Goal: Task Accomplishment & Management: Manage account settings

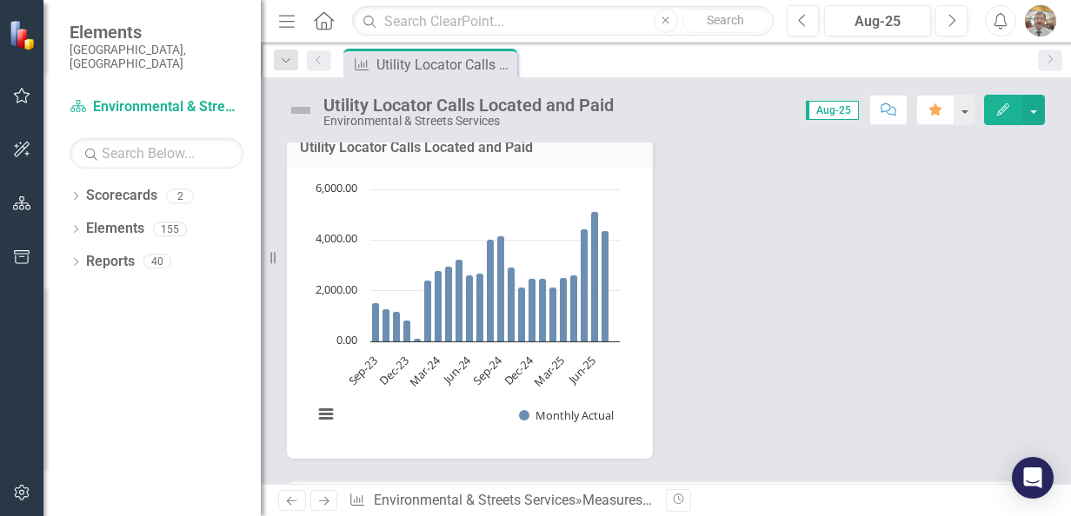
scroll to position [435, 0]
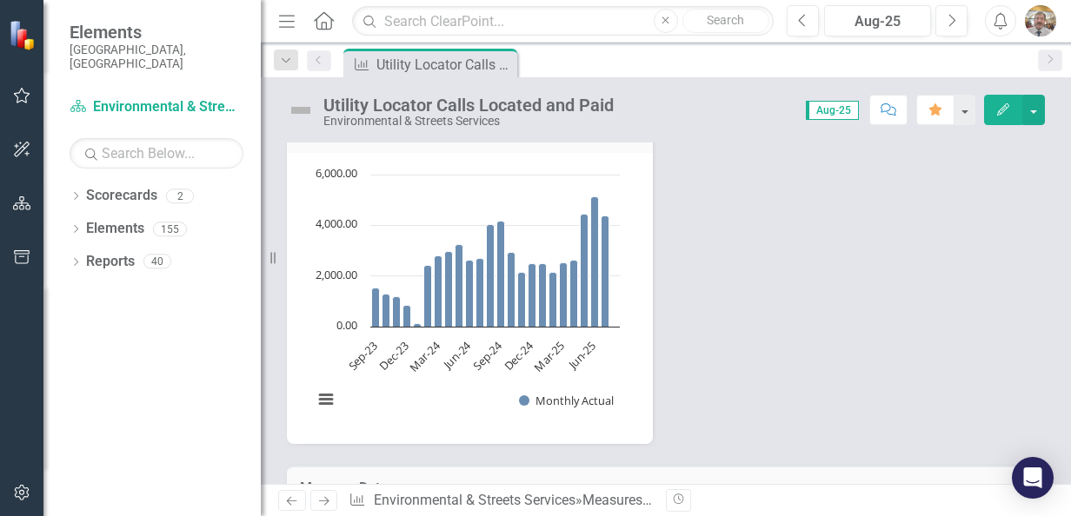
click at [1006, 115] on button "Edit" at bounding box center [1003, 110] width 38 height 30
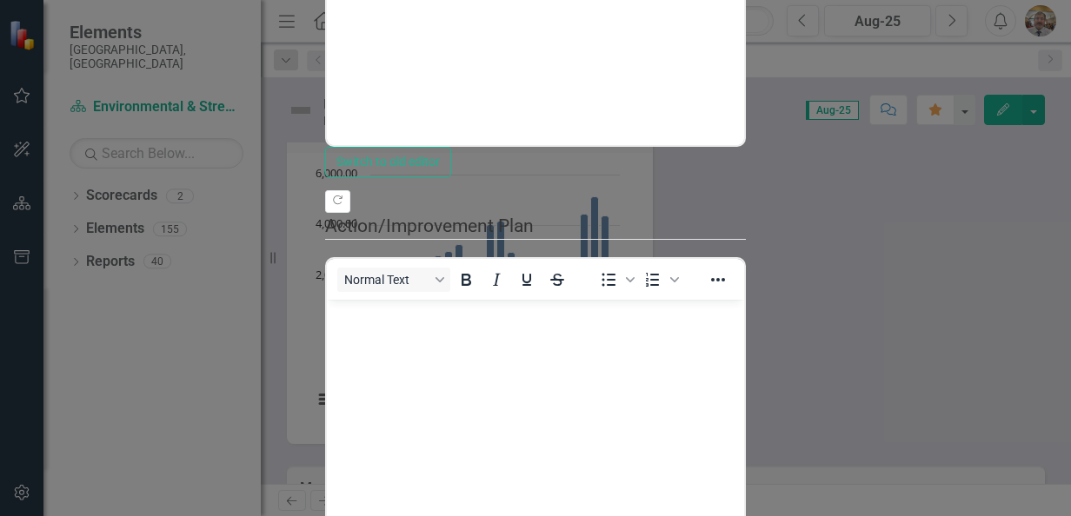
scroll to position [0, 0]
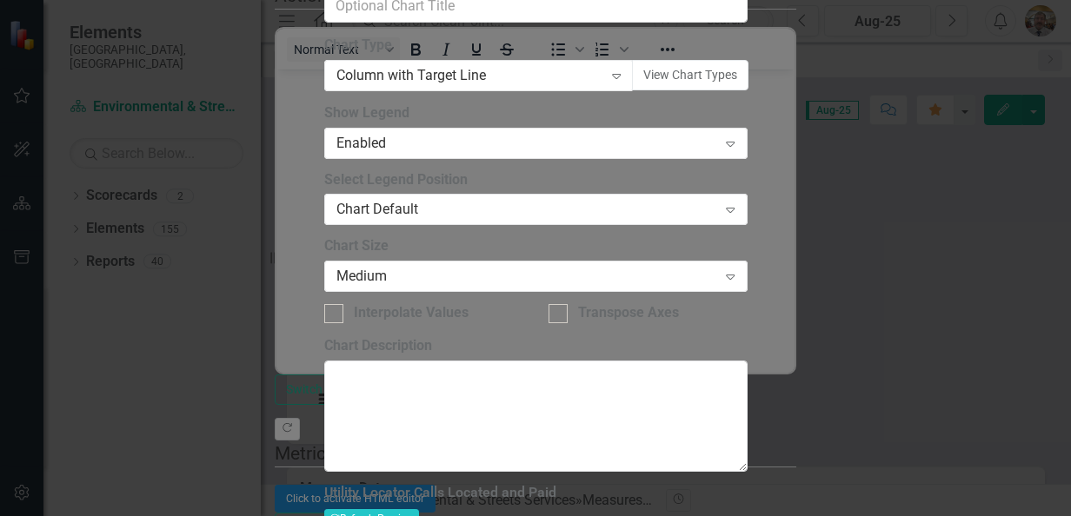
click at [649, 515] on div "Test Master Measure" at bounding box center [535, 526] width 1071 height 20
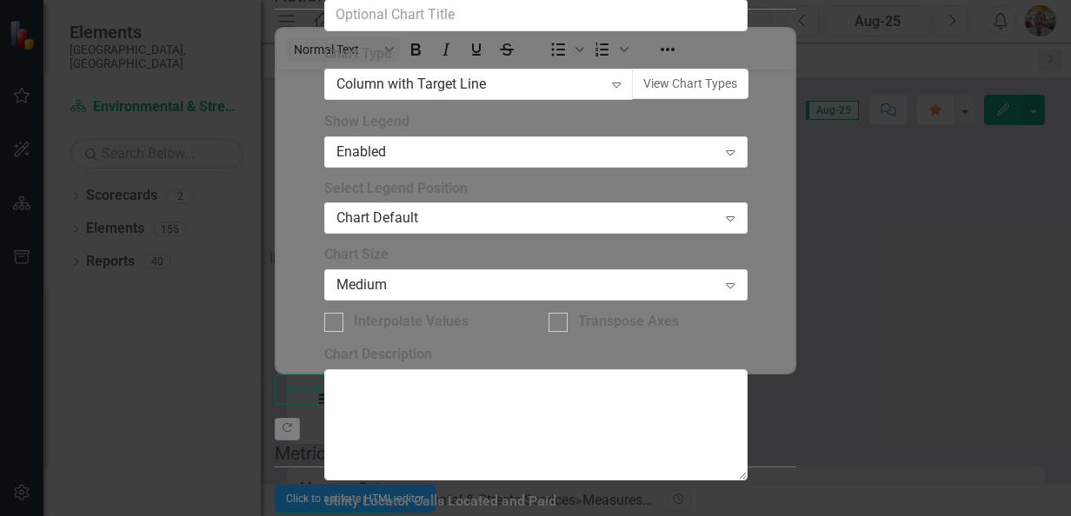
click at [653, 515] on div "Project Inventory" at bounding box center [535, 526] width 1071 height 20
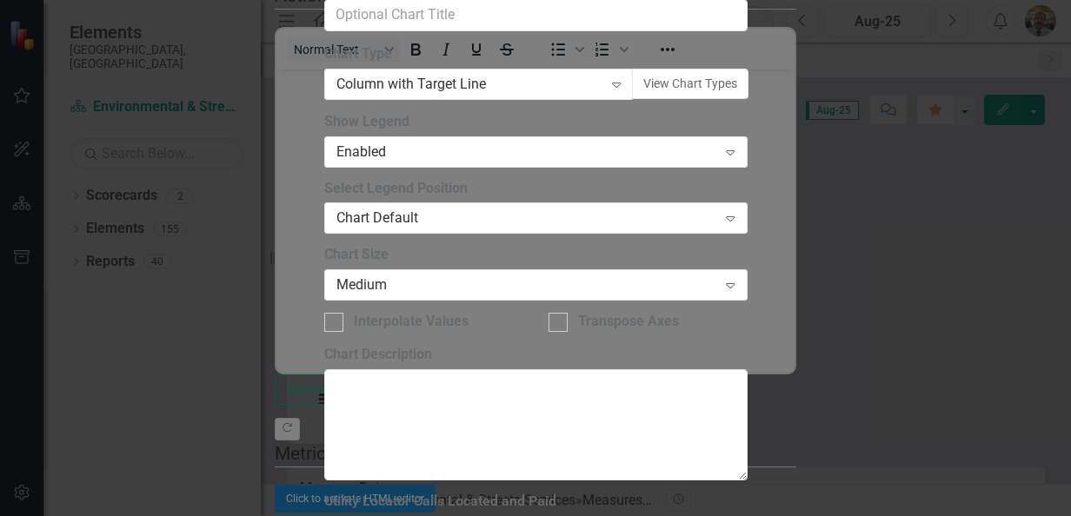
scroll to position [278, 0]
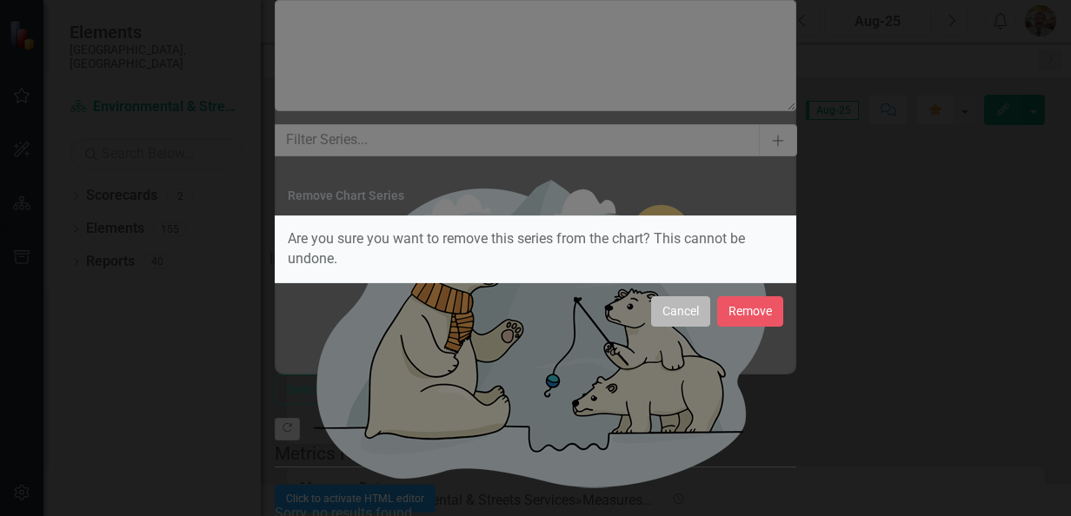
click at [680, 308] on button "Cancel" at bounding box center [680, 311] width 59 height 30
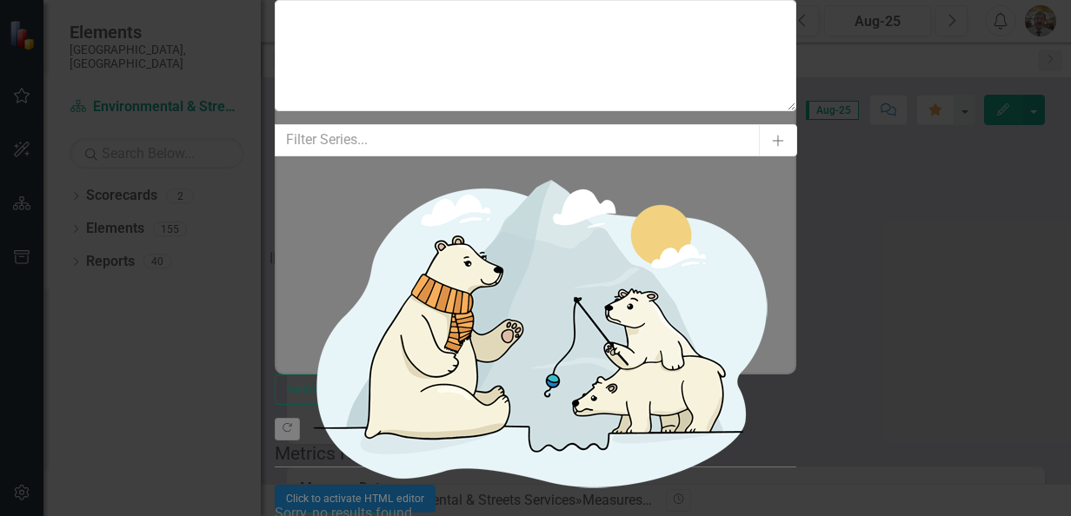
click at [770, 135] on icon "Add" at bounding box center [778, 141] width 16 height 12
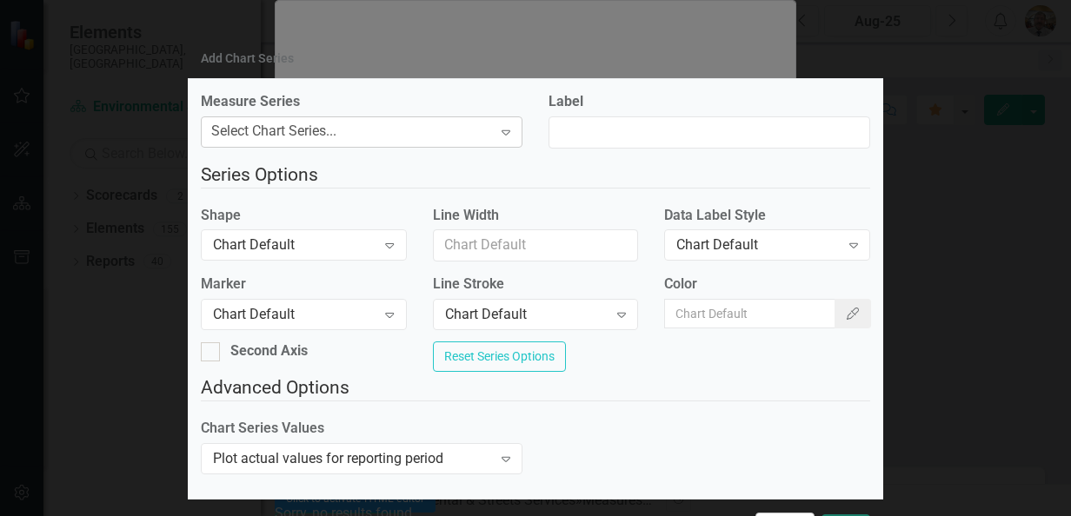
click at [497, 132] on icon "Expand" at bounding box center [505, 132] width 17 height 14
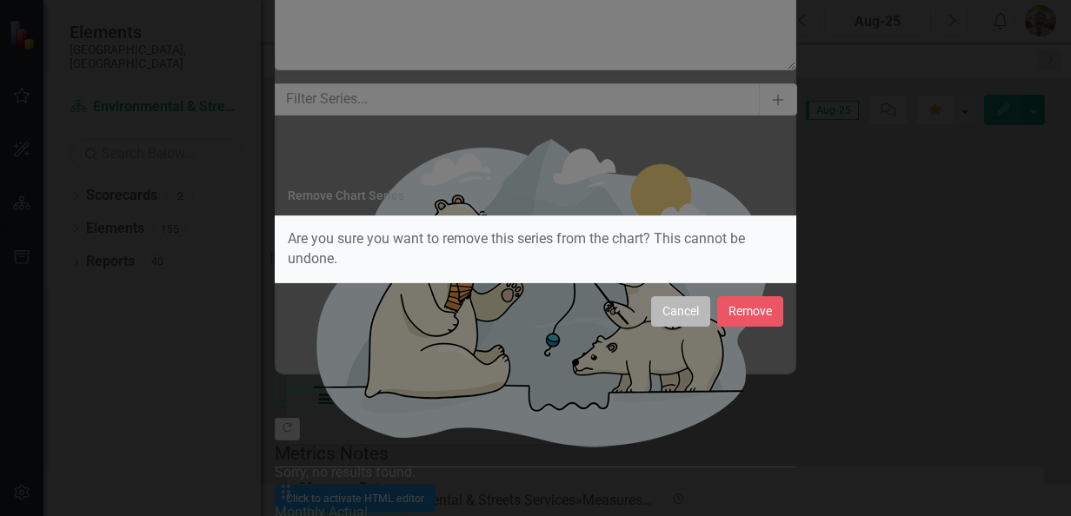
click at [665, 319] on button "Cancel" at bounding box center [680, 311] width 59 height 30
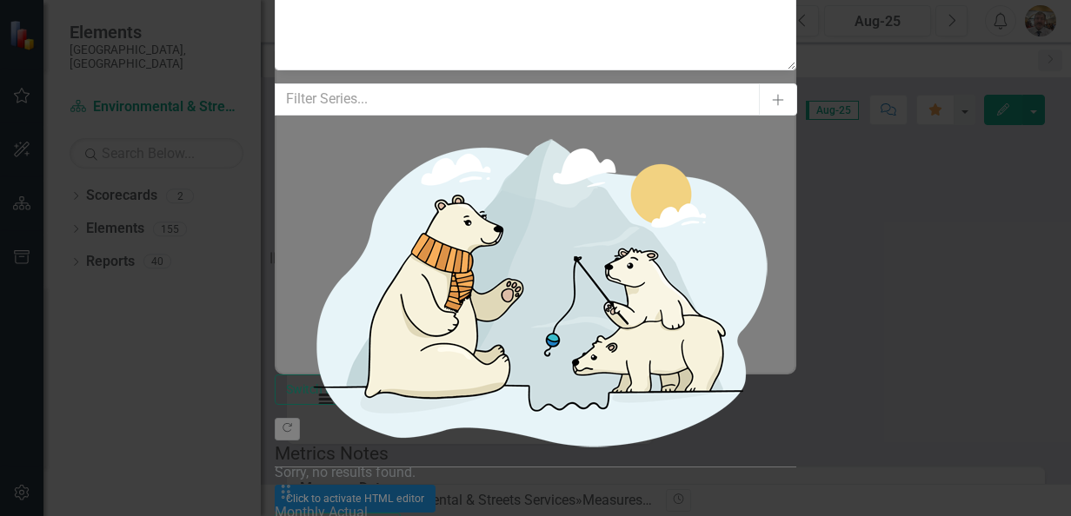
scroll to position [40, 0]
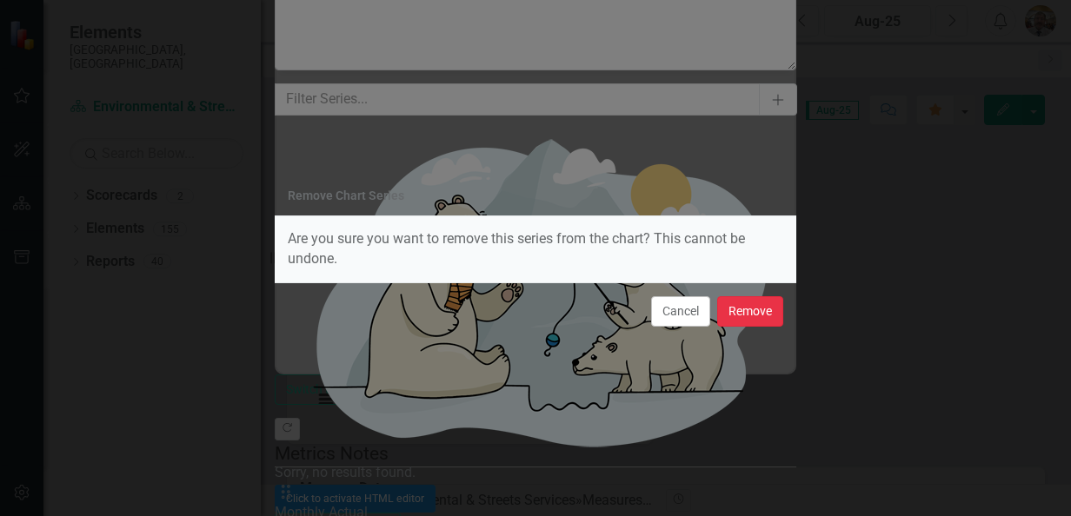
click at [743, 315] on button "Remove" at bounding box center [750, 311] width 66 height 30
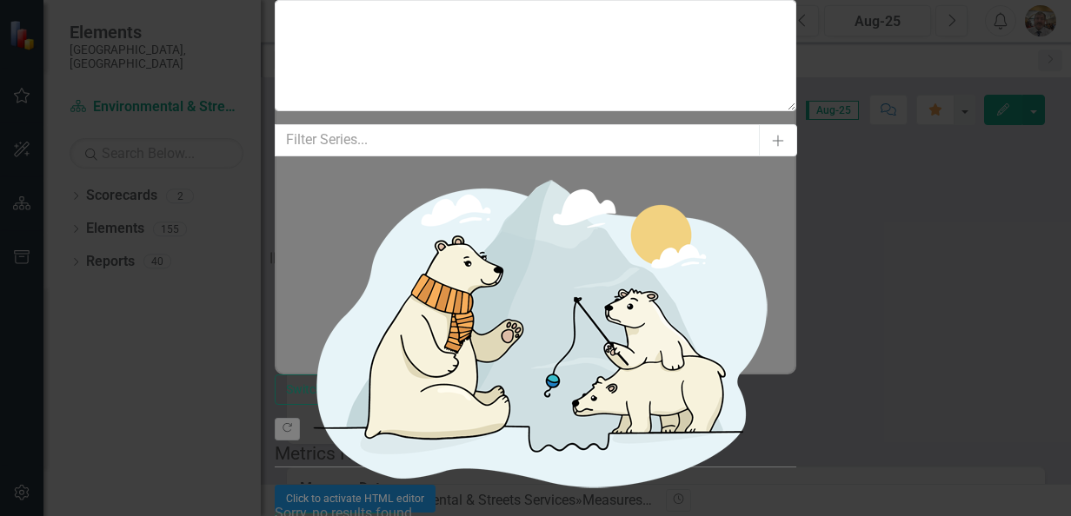
scroll to position [0, 0]
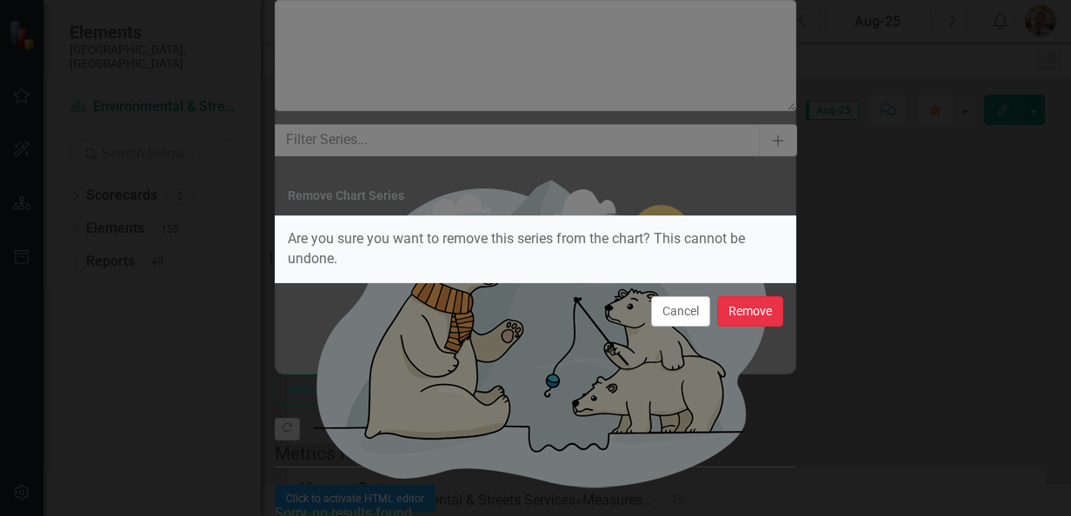
click at [739, 315] on button "Remove" at bounding box center [750, 311] width 66 height 30
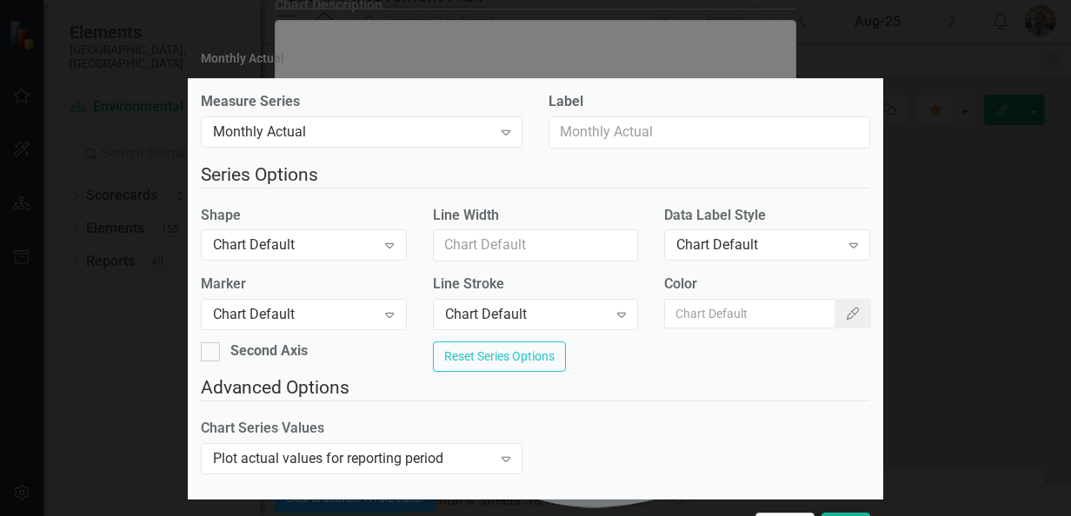
scroll to position [96, 0]
click at [388, 238] on icon "Expand" at bounding box center [389, 245] width 17 height 14
click at [566, 342] on button "Reset Series Options" at bounding box center [499, 357] width 133 height 30
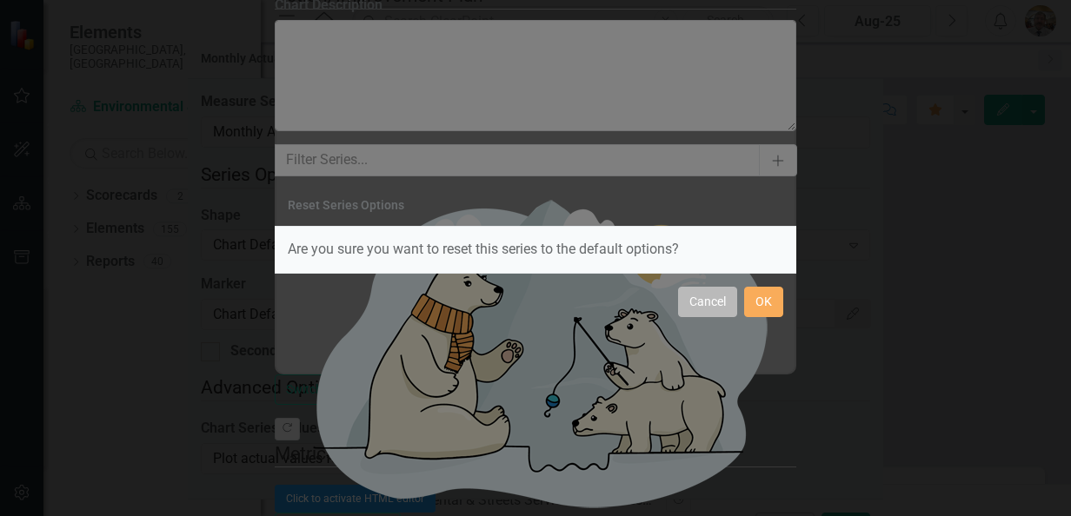
click at [707, 295] on button "Cancel" at bounding box center [707, 302] width 59 height 30
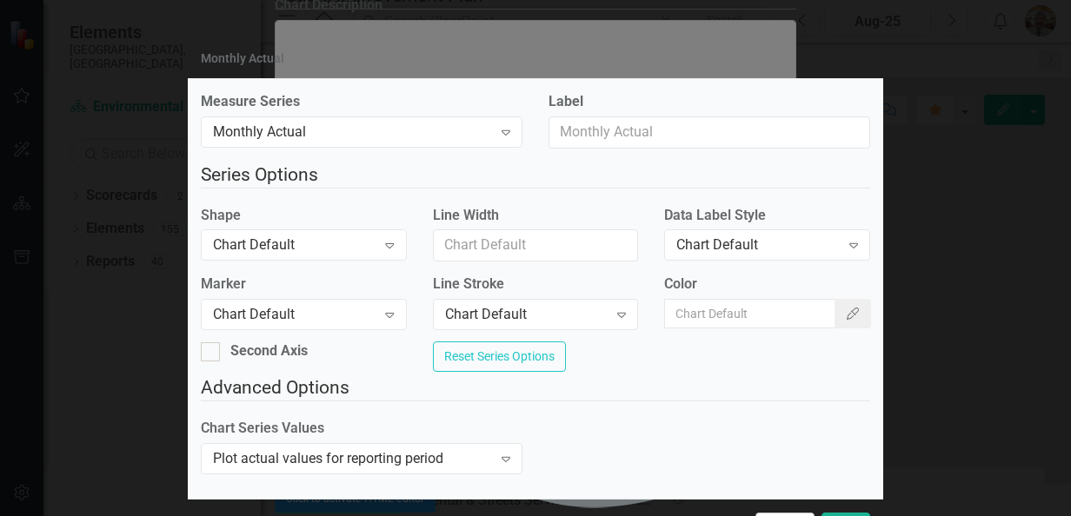
click at [756, 3] on div "Monthly Actual Measure Series Monthly Actual Expand Label Series Options Shape …" at bounding box center [535, 258] width 695 height 516
click at [1043, 18] on div "Monthly Actual Measure Series Monthly Actual Expand Label Series Options Shape …" at bounding box center [535, 258] width 1071 height 516
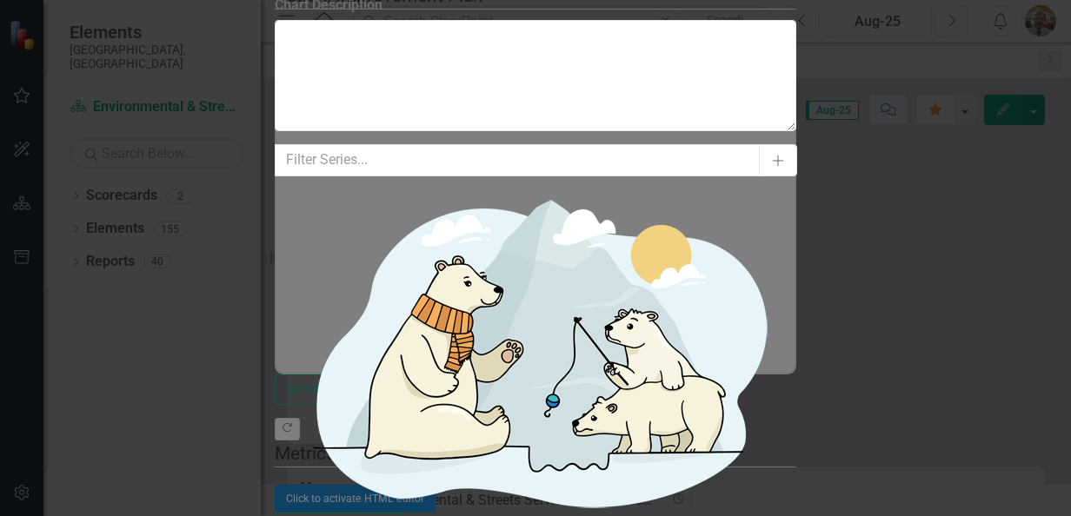
click at [275, 379] on div "Charts Chart Utility Locator Calls Located and Paid Help Maximize Close Chart C…" at bounding box center [535, 259] width 521 height 1840
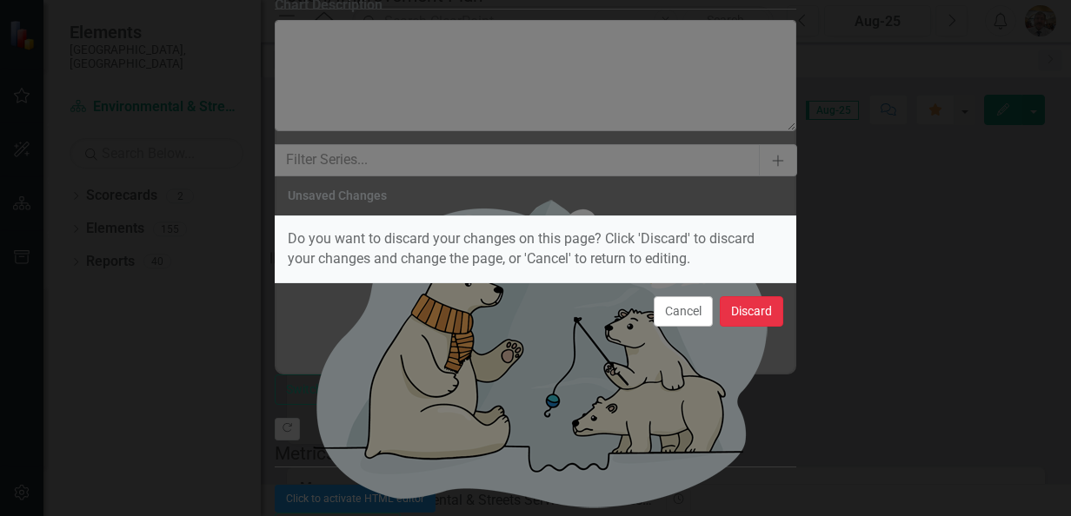
click at [756, 306] on button "Discard" at bounding box center [751, 311] width 63 height 30
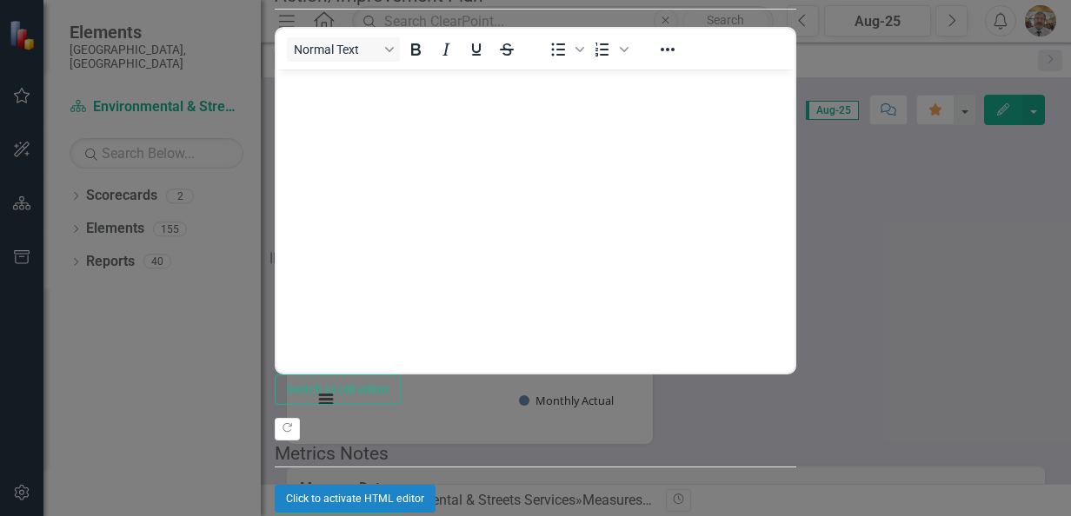
checkbox input "true"
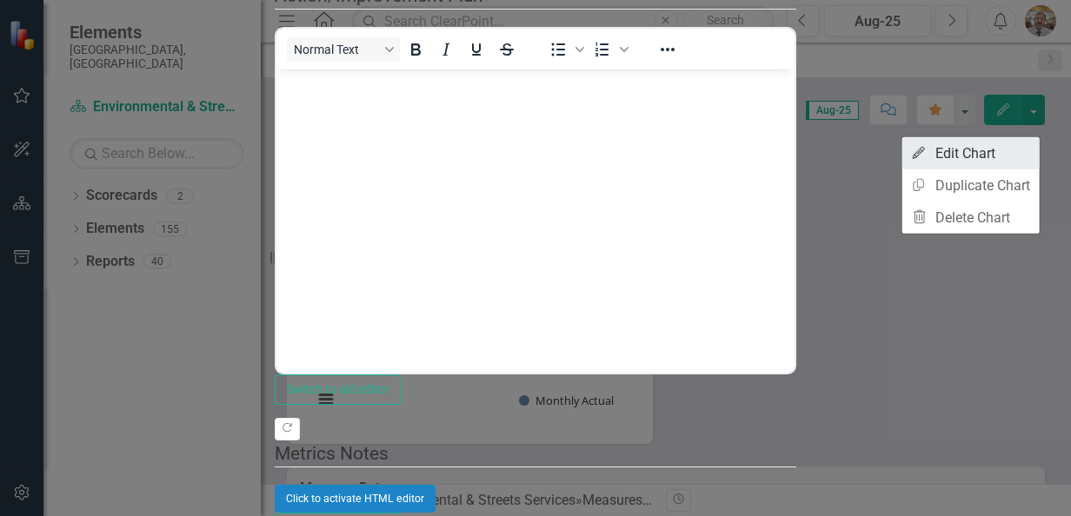
click at [991, 151] on link "Edit Edit Chart" at bounding box center [970, 153] width 137 height 32
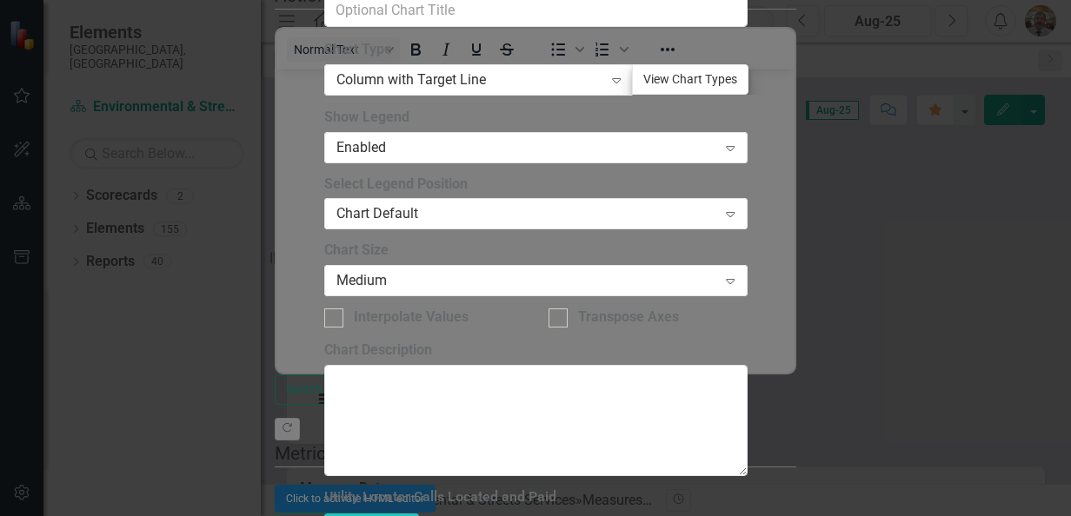
scroll to position [174, 0]
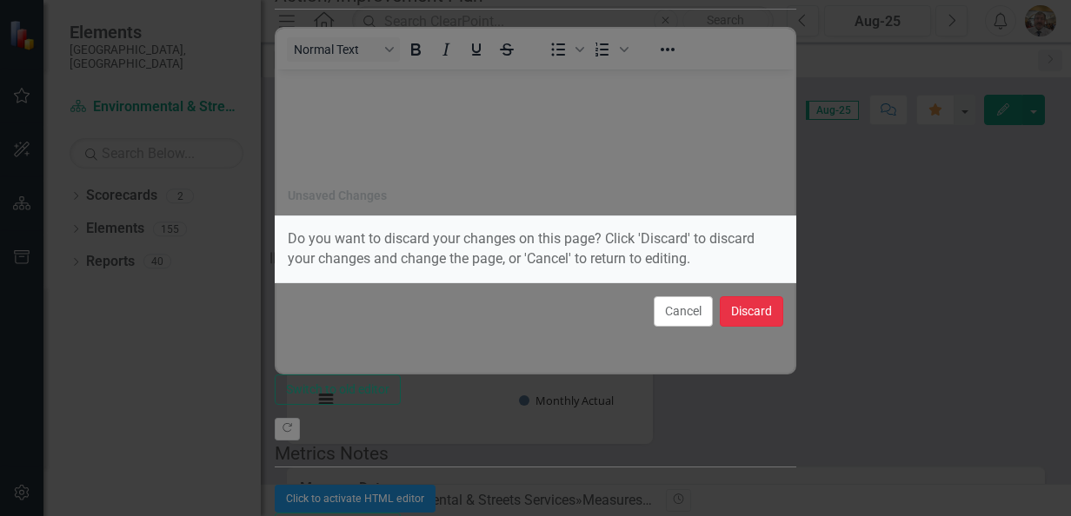
click at [765, 315] on button "Discard" at bounding box center [751, 311] width 63 height 30
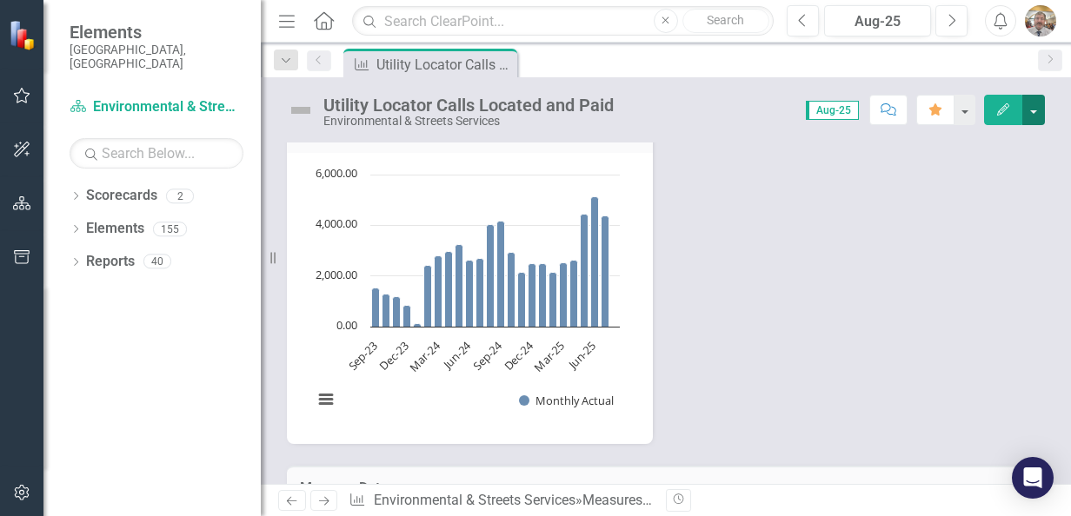
click at [1039, 116] on button "button" at bounding box center [1033, 110] width 23 height 30
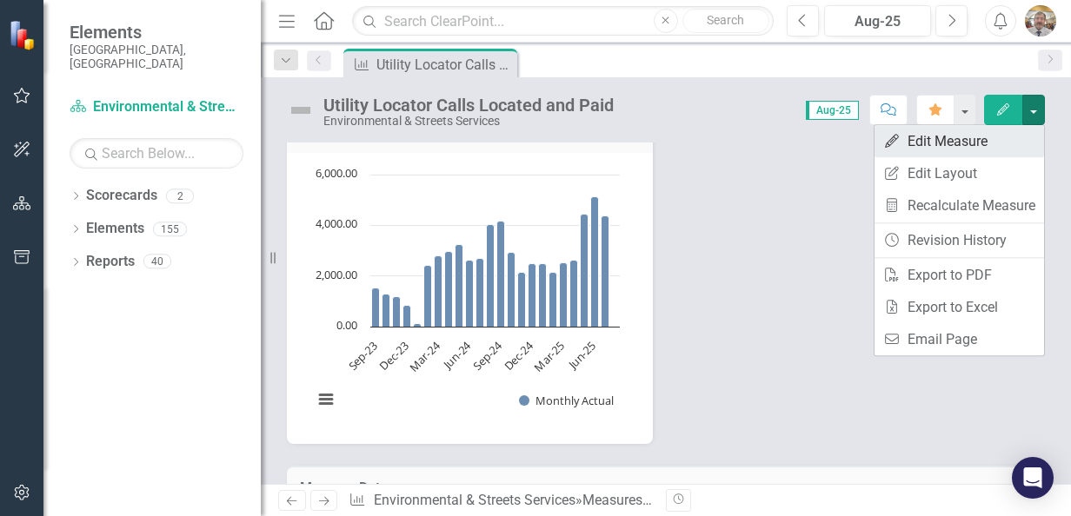
click at [941, 148] on link "Edit Edit Measure" at bounding box center [958, 141] width 169 height 32
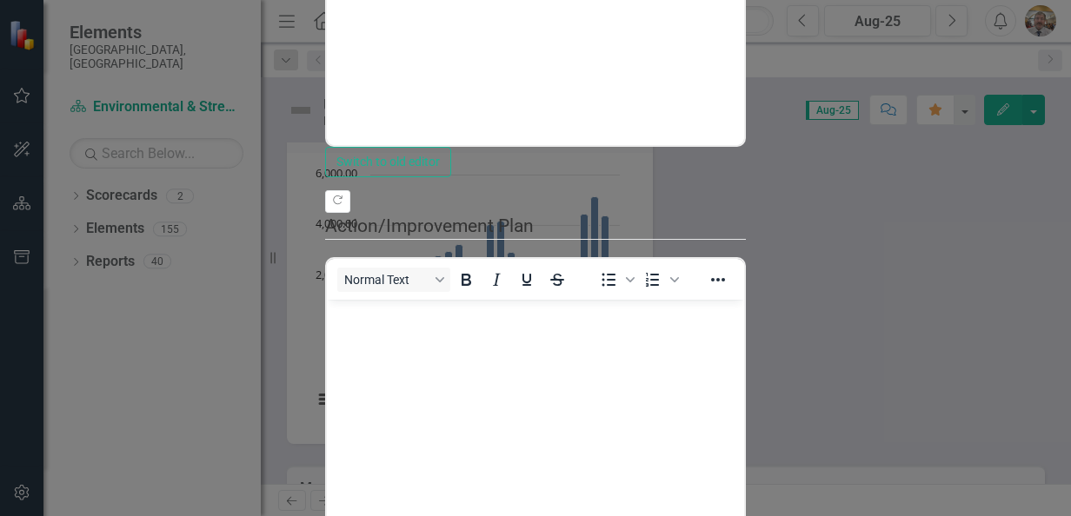
scroll to position [0, 0]
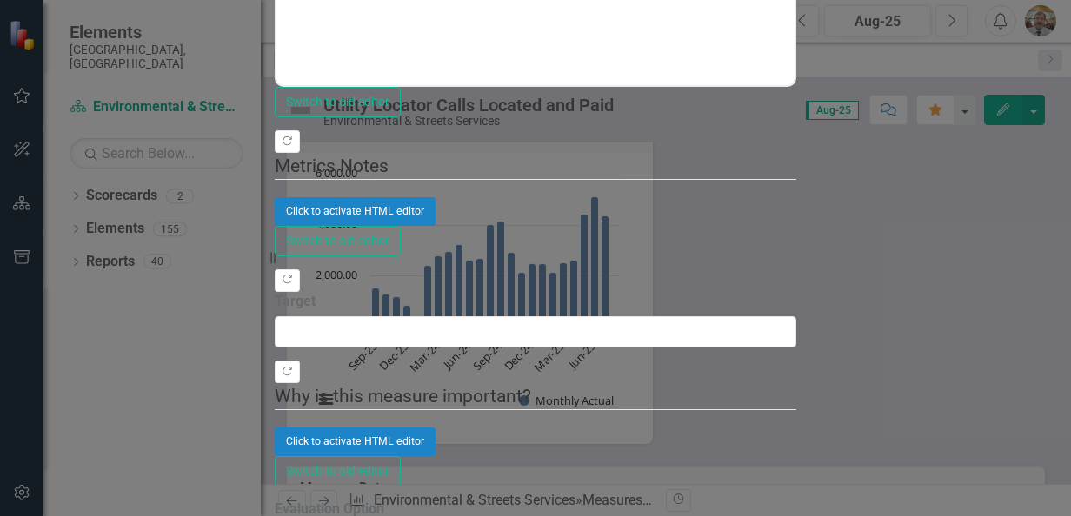
checkbox input "true"
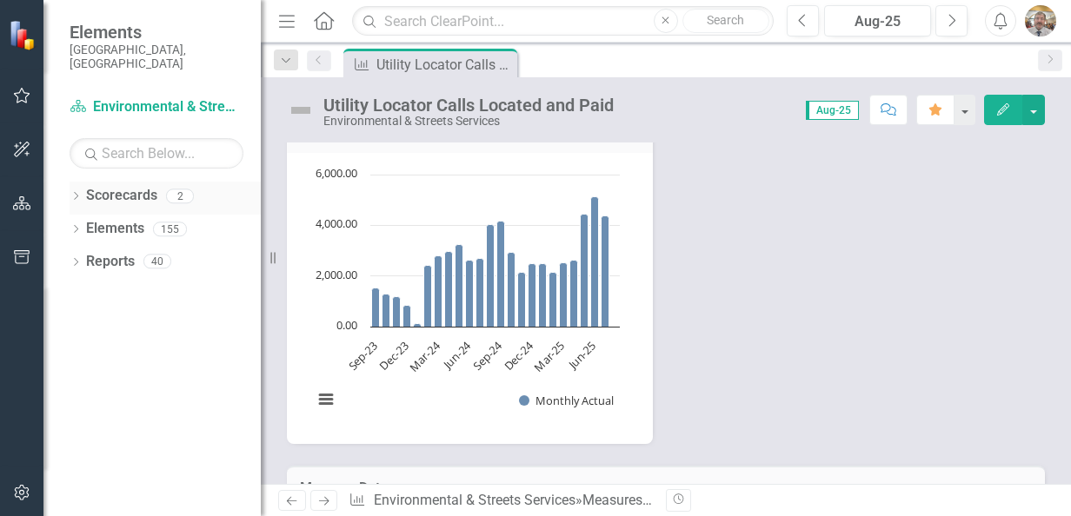
click at [130, 186] on link "Scorecards" at bounding box center [121, 196] width 71 height 20
click at [75, 193] on icon "Dropdown" at bounding box center [76, 198] width 12 height 10
click at [120, 219] on link "FY 24-26 City of Durham Strategic Plan" at bounding box center [165, 229] width 191 height 20
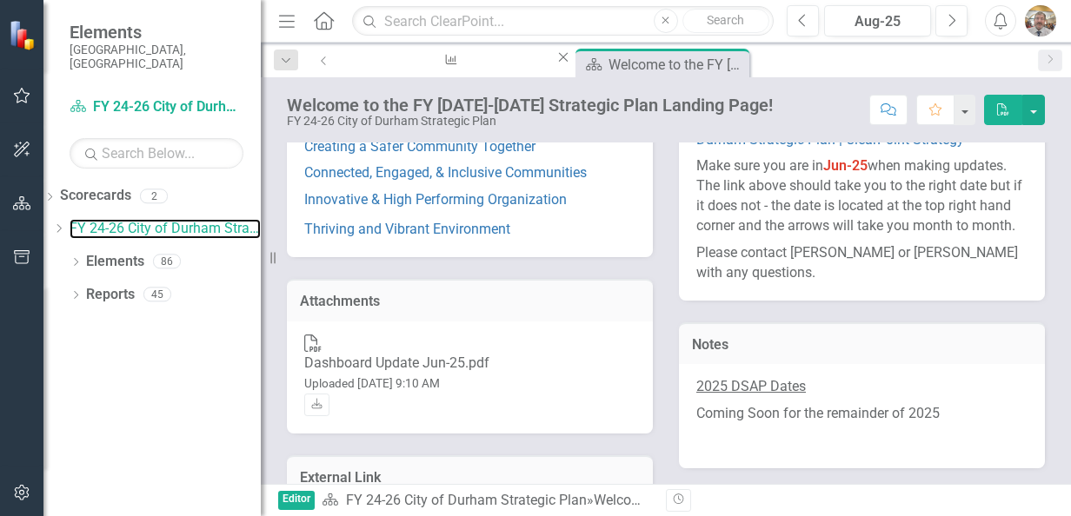
scroll to position [431, 0]
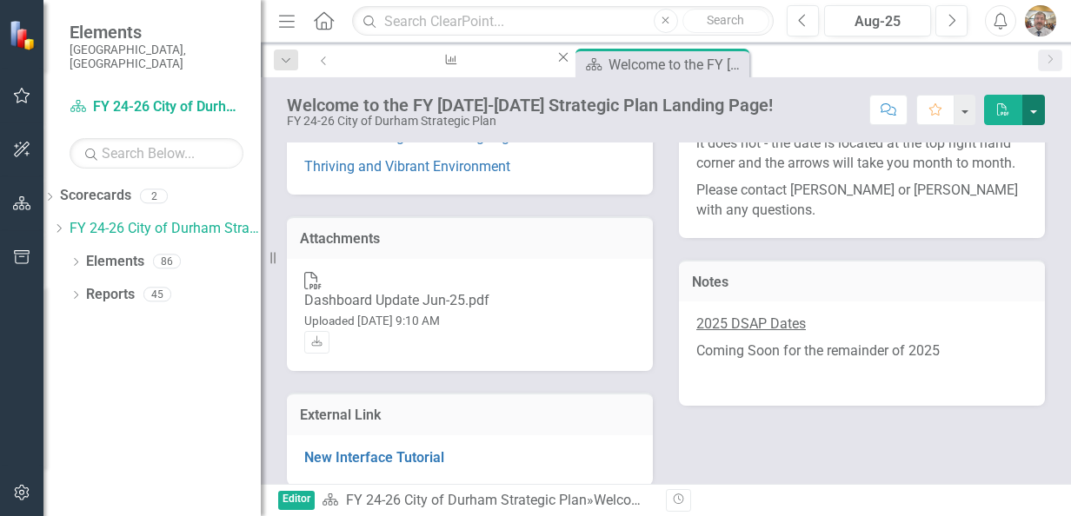
click at [1033, 108] on button "button" at bounding box center [1033, 110] width 23 height 30
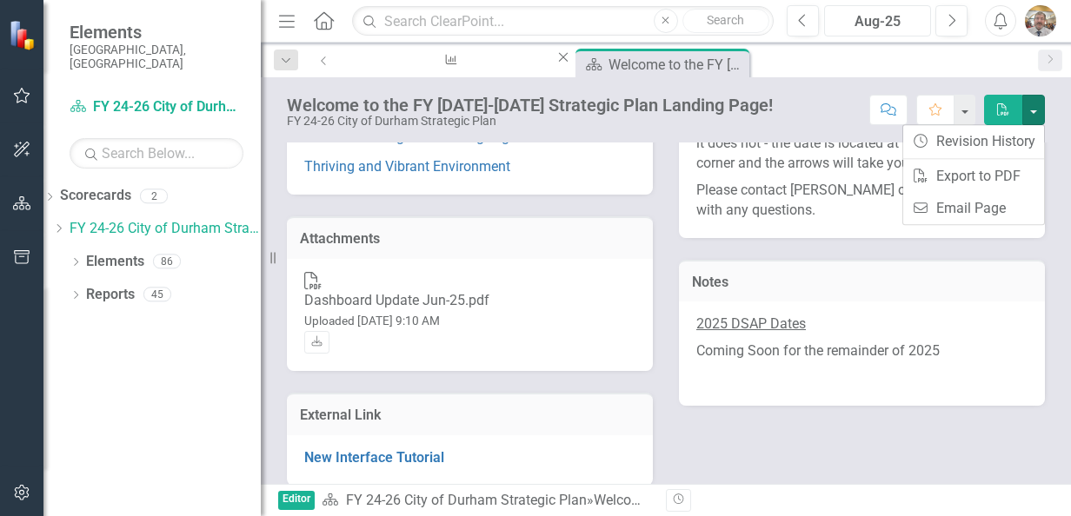
click at [890, 19] on div "Aug-25" at bounding box center [877, 21] width 95 height 21
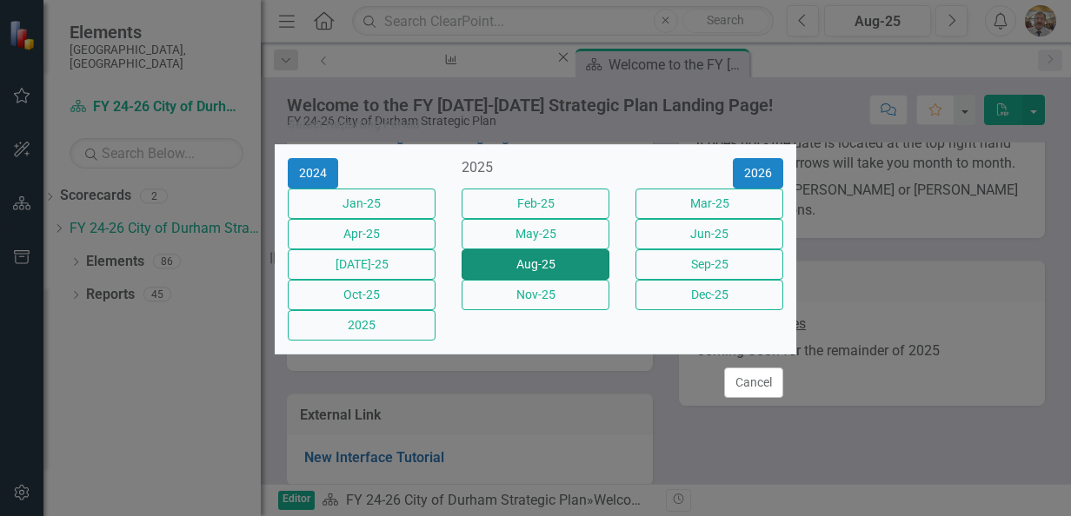
click at [546, 270] on button "Aug-25" at bounding box center [535, 264] width 148 height 30
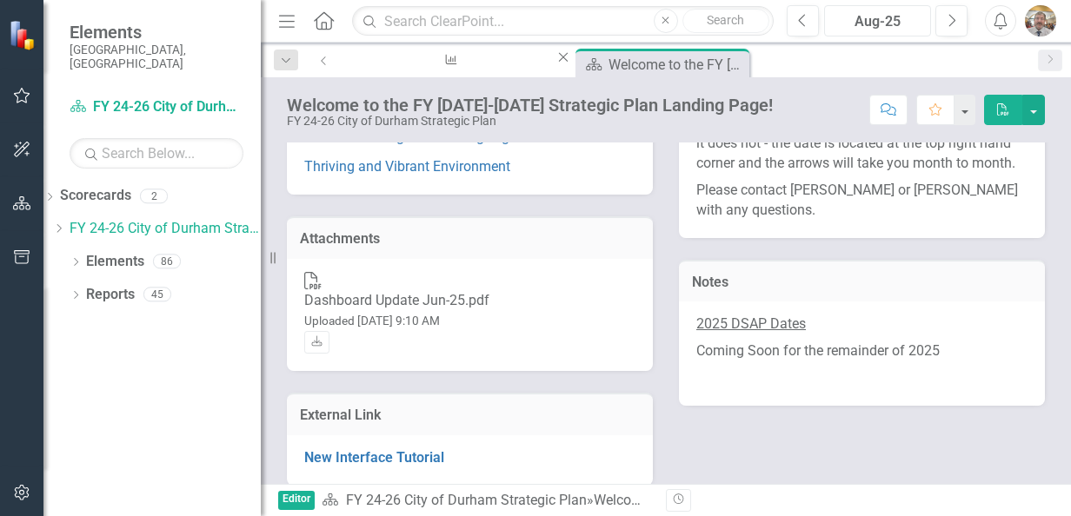
click at [893, 23] on div "Aug-25" at bounding box center [877, 21] width 95 height 21
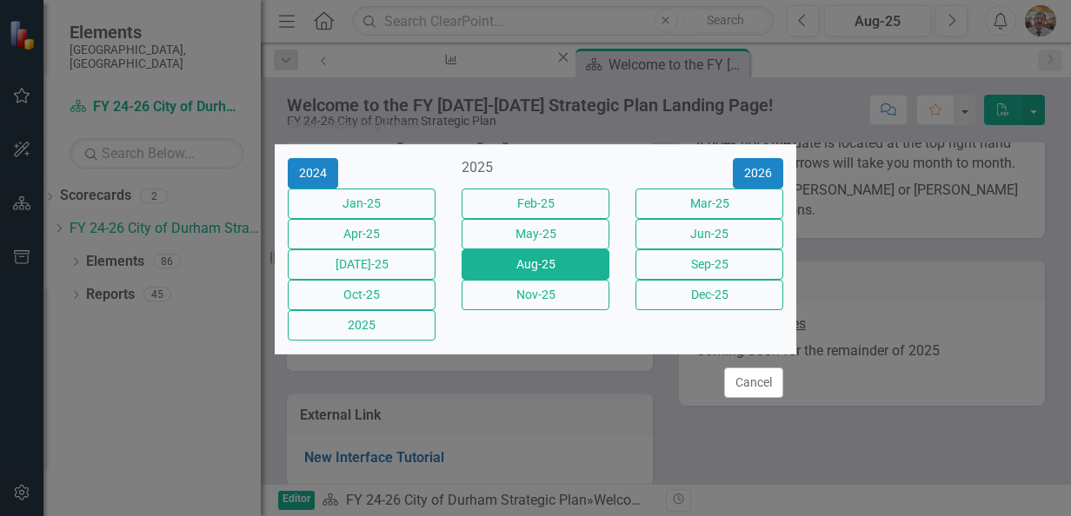
click at [183, 212] on div "Select Reporting Period 2024 2025 [DATE]-25 Feb-25 Mar-25 Apr-25 May-25 Jun-25 …" at bounding box center [535, 258] width 1071 height 516
click at [760, 398] on button "Cancel" at bounding box center [753, 383] width 59 height 30
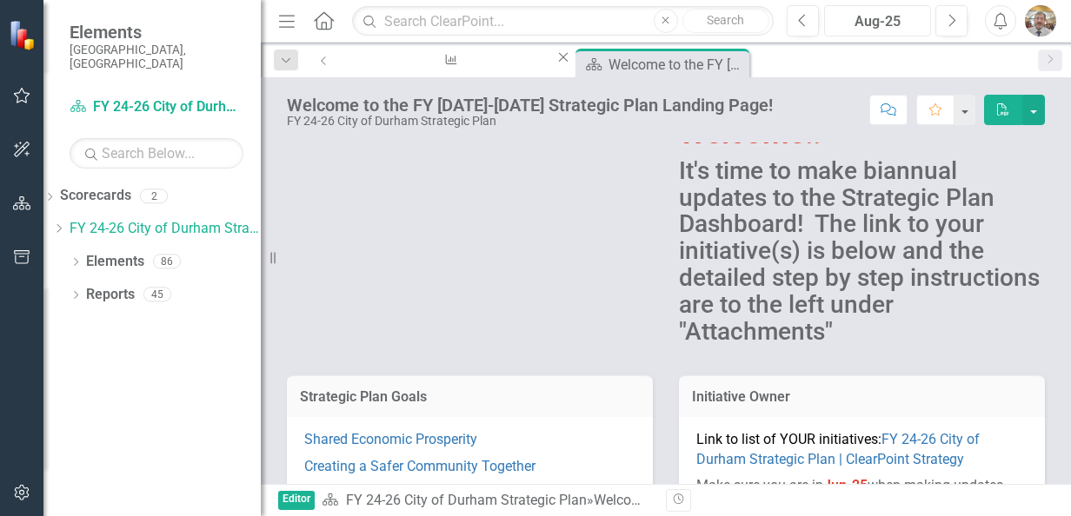
scroll to position [0, 0]
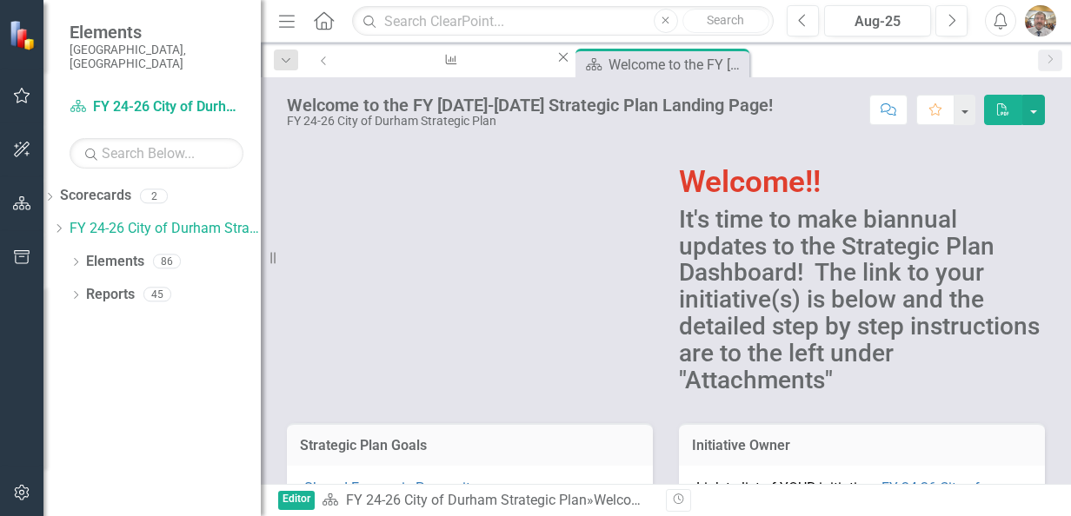
click at [329, 20] on icon "Home" at bounding box center [323, 20] width 23 height 18
click at [295, 21] on icon "Menu" at bounding box center [287, 20] width 23 height 18
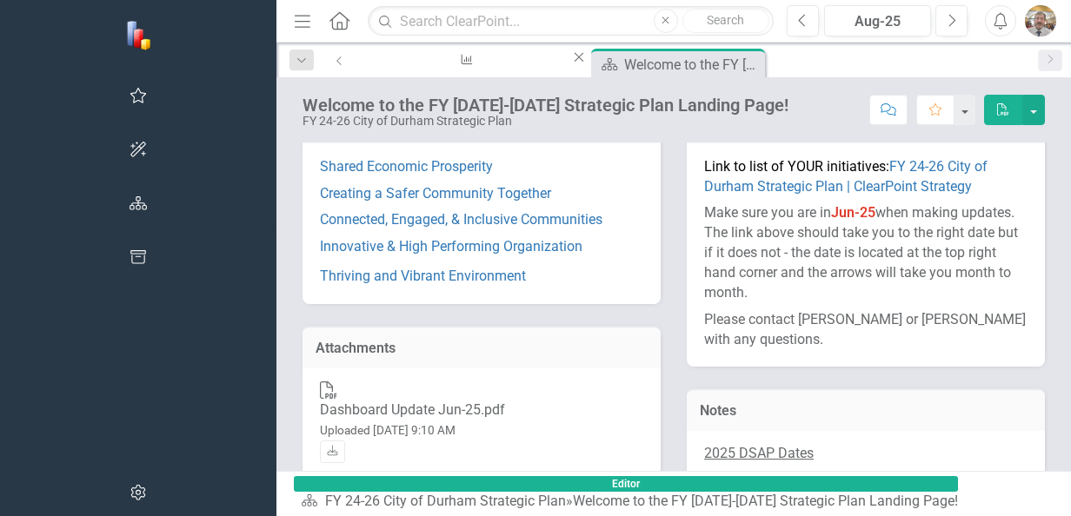
scroll to position [377, 0]
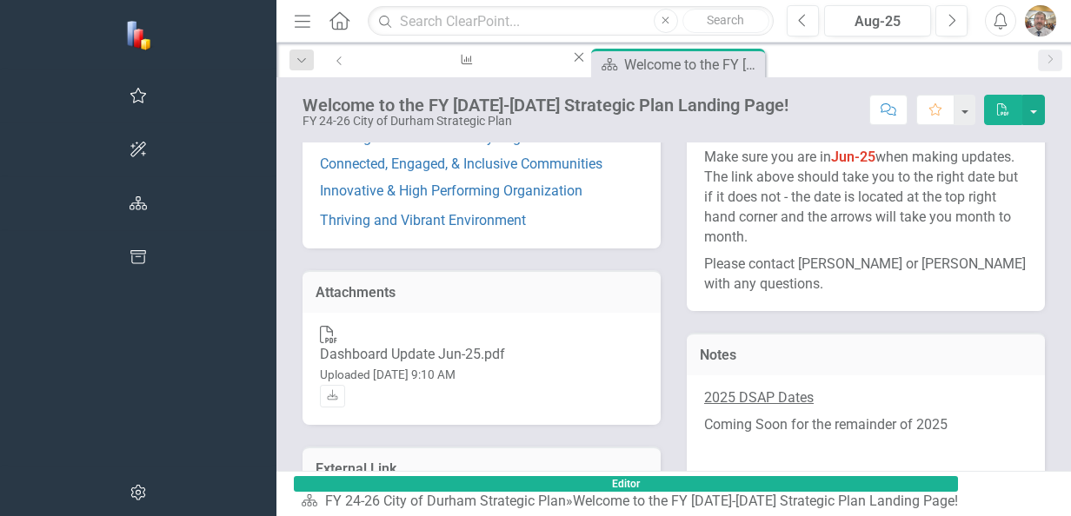
click at [294, 492] on span "Editor" at bounding box center [626, 484] width 664 height 16
click at [325, 499] on link "FY 24-26 City of Durham Strategic Plan" at bounding box center [445, 501] width 241 height 17
click at [963, 120] on button "button" at bounding box center [964, 110] width 23 height 30
click at [932, 169] on link "Home Set As Home" at bounding box center [906, 173] width 137 height 32
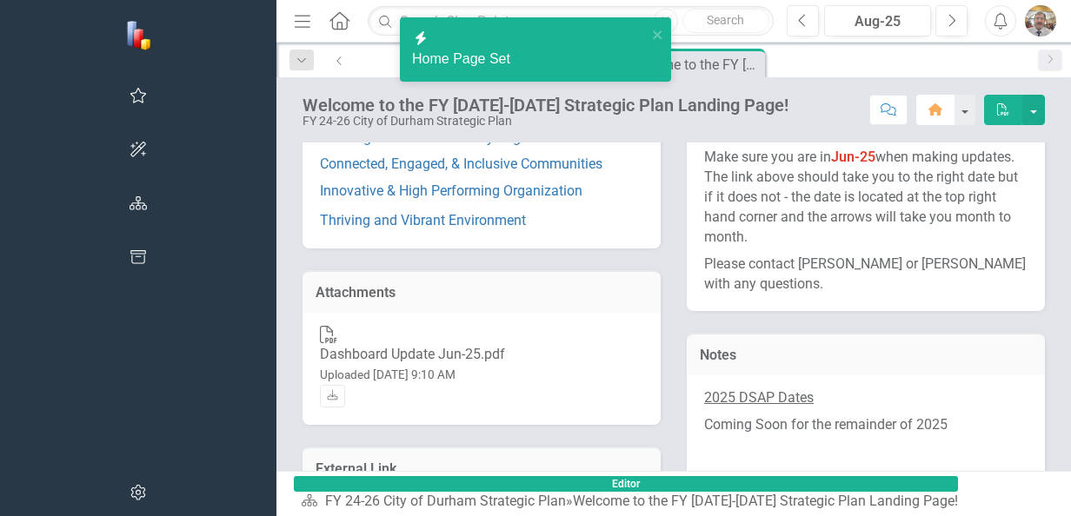
click at [921, 107] on button "Home" at bounding box center [935, 110] width 38 height 30
click at [956, 111] on button "button" at bounding box center [964, 110] width 23 height 30
click at [929, 146] on link "Favorite Add Favorite" at bounding box center [906, 141] width 137 height 32
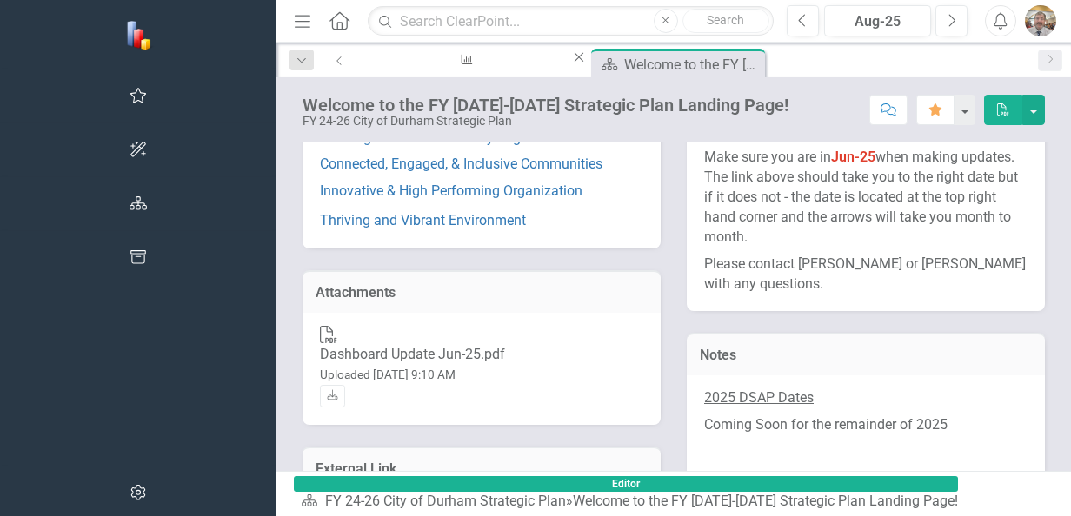
click at [328, 22] on icon "Home" at bounding box center [339, 20] width 23 height 18
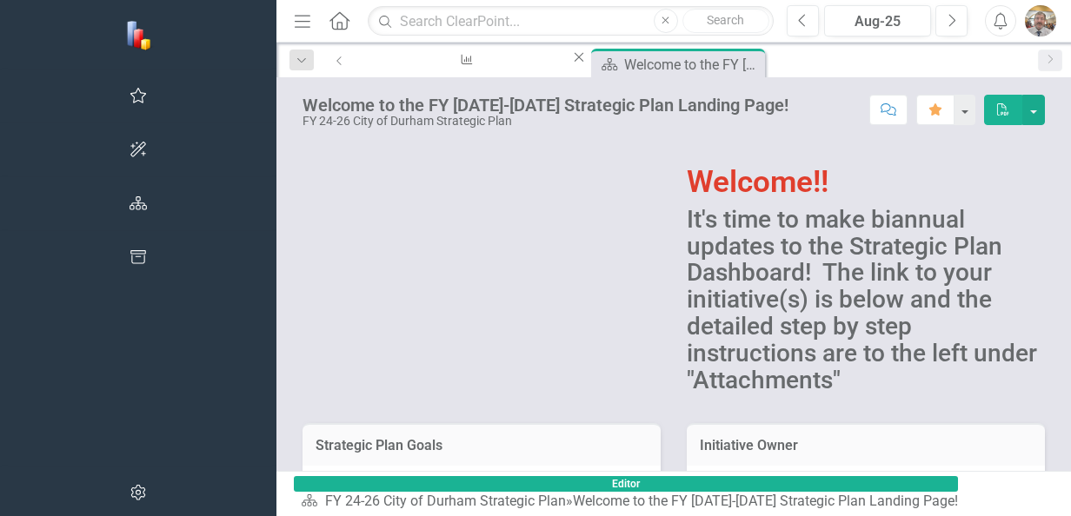
click at [328, 22] on icon "Home" at bounding box center [339, 20] width 23 height 18
click at [291, 33] on button "Menu" at bounding box center [302, 21] width 23 height 30
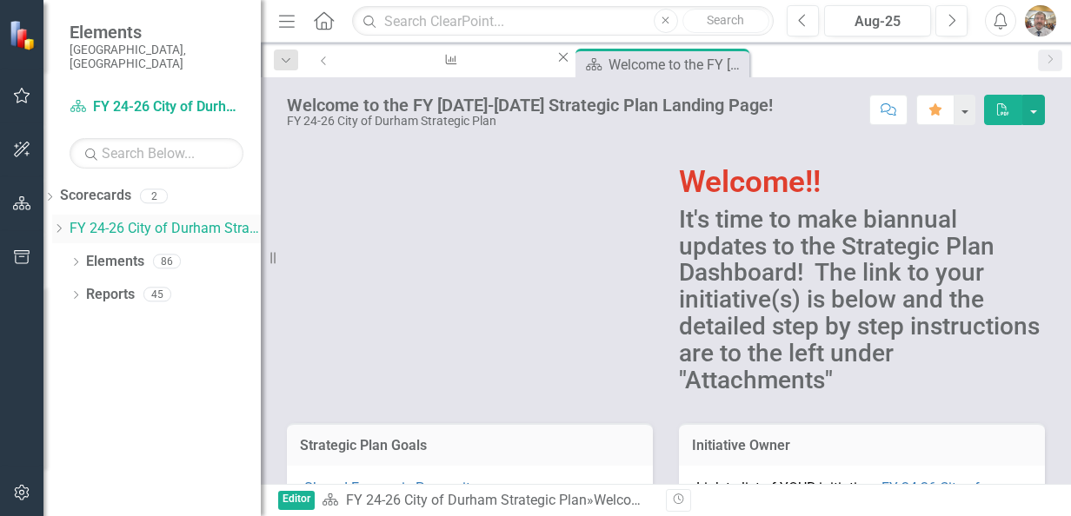
click at [127, 219] on link "FY 24-26 City of Durham Strategic Plan" at bounding box center [165, 229] width 191 height 20
drag, startPoint x: 123, startPoint y: 214, endPoint x: 113, endPoint y: 160, distance: 54.9
click at [113, 160] on div "Scorecard FY 24-26 City of [GEOGRAPHIC_DATA] Strategic Plan Search Dropdown Sco…" at bounding box center [151, 304] width 217 height 423
click at [113, 186] on link "Scorecards" at bounding box center [95, 196] width 71 height 20
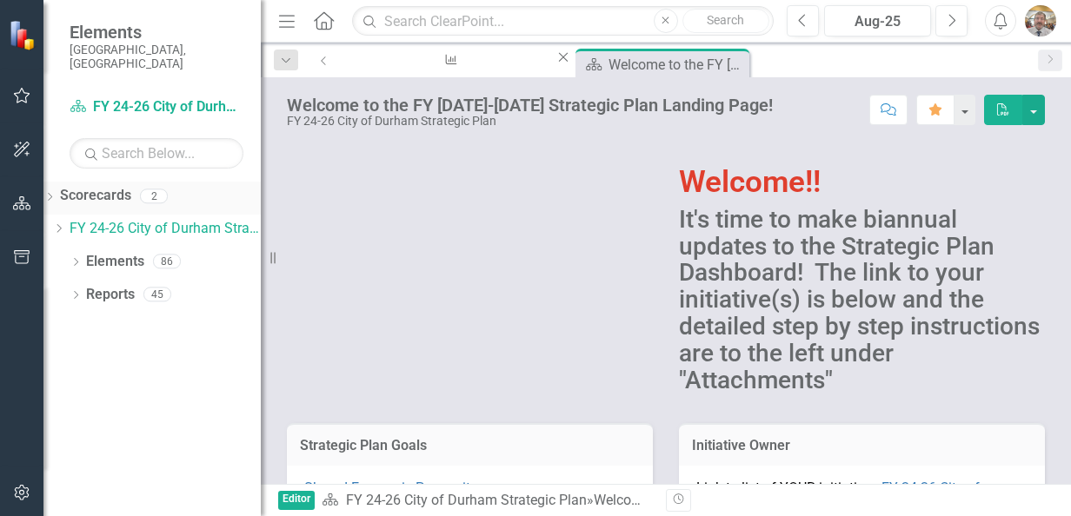
click at [90, 187] on link "Scorecards" at bounding box center [95, 196] width 71 height 20
click at [83, 282] on div "Dropdown Reports 45" at bounding box center [165, 297] width 191 height 33
click at [81, 259] on icon "Dropdown" at bounding box center [76, 264] width 12 height 10
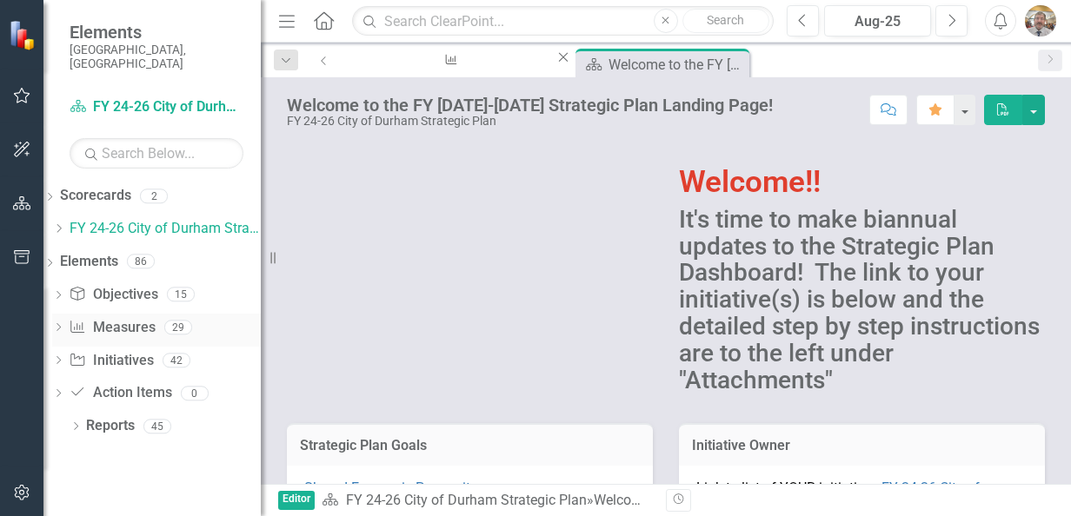
click at [132, 318] on link "Measure Measures" at bounding box center [112, 328] width 86 height 20
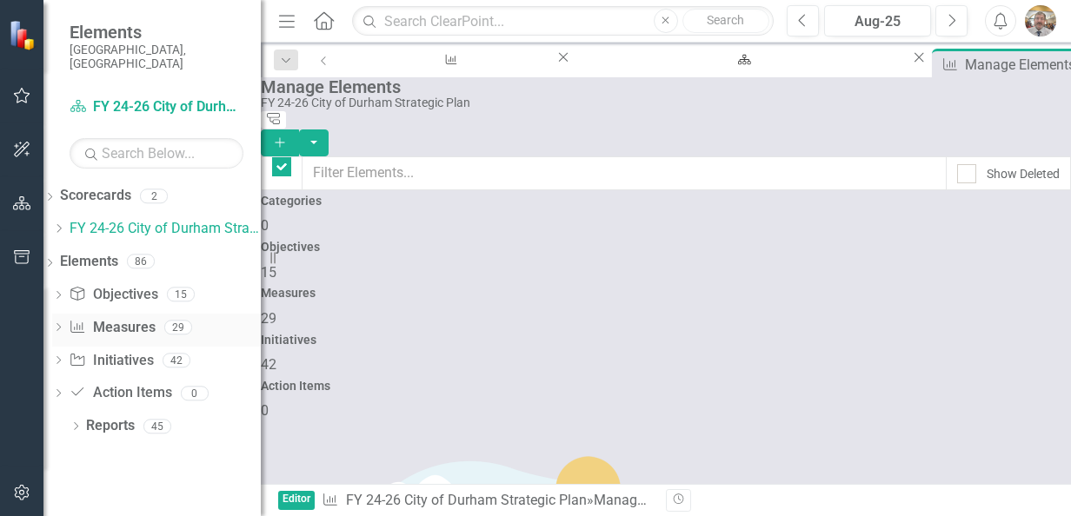
checkbox input "false"
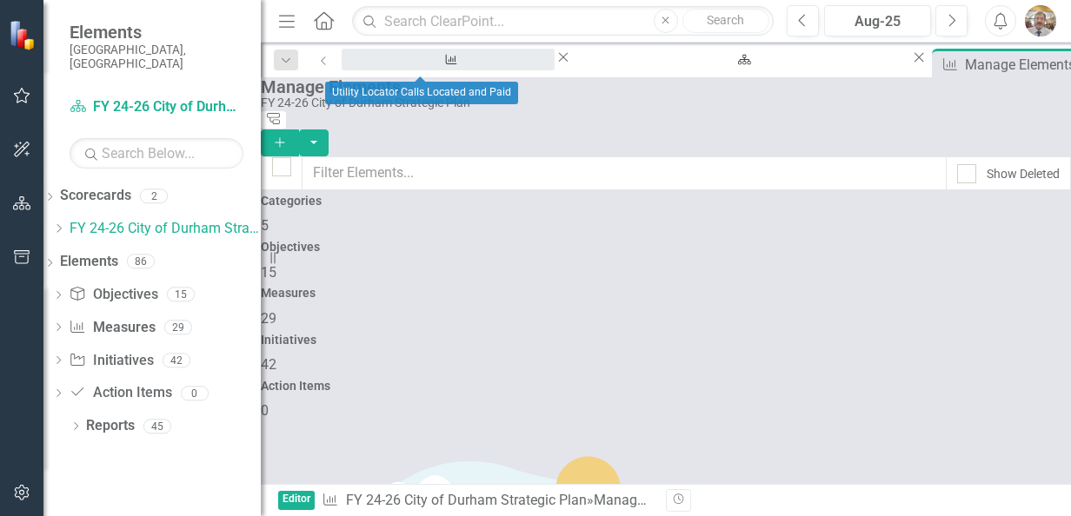
click at [427, 70] on div "Utility Locator Calls Located and Paid" at bounding box center [448, 76] width 182 height 22
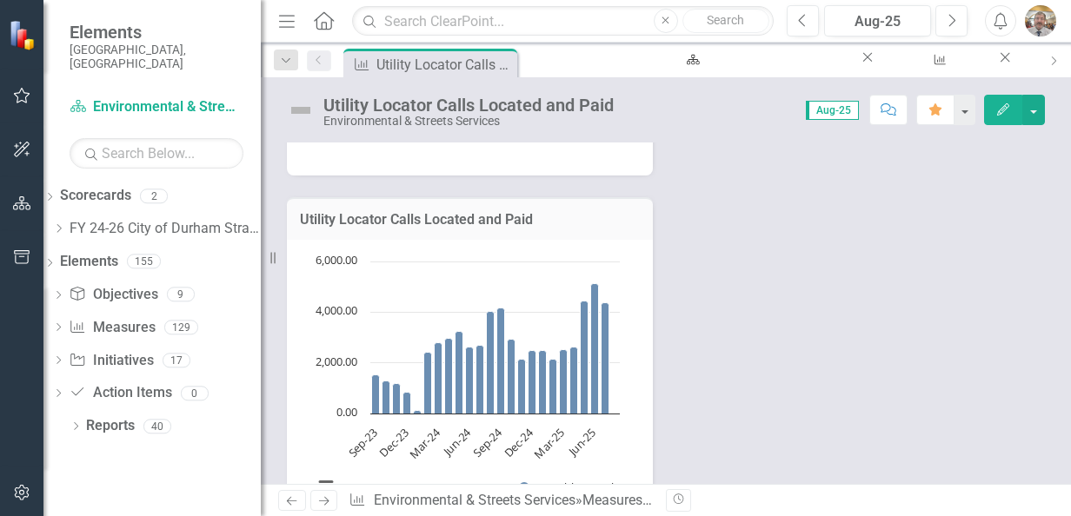
scroll to position [261, 0]
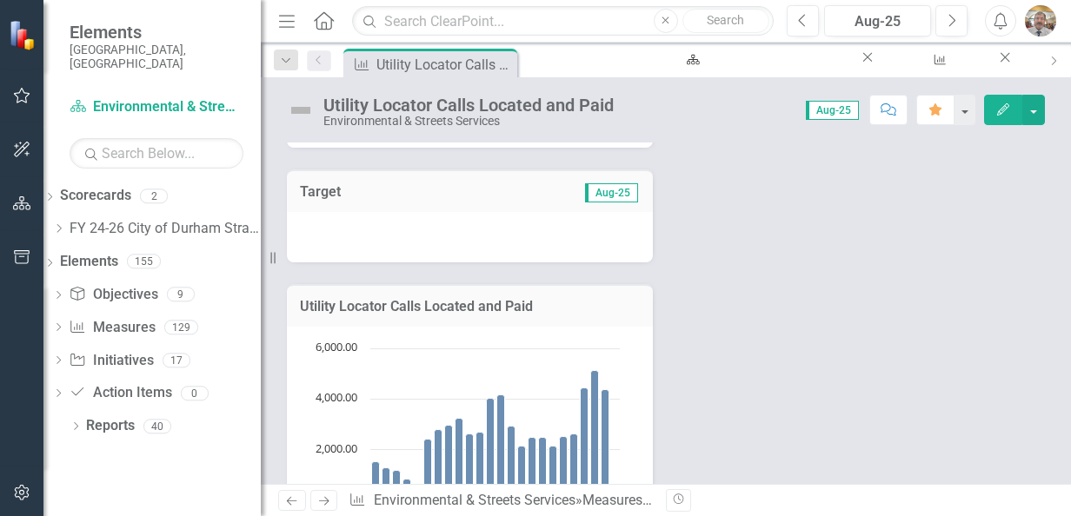
click at [594, 190] on span "Aug-25" at bounding box center [611, 192] width 53 height 19
click at [868, 19] on div "Aug-25" at bounding box center [877, 21] width 95 height 21
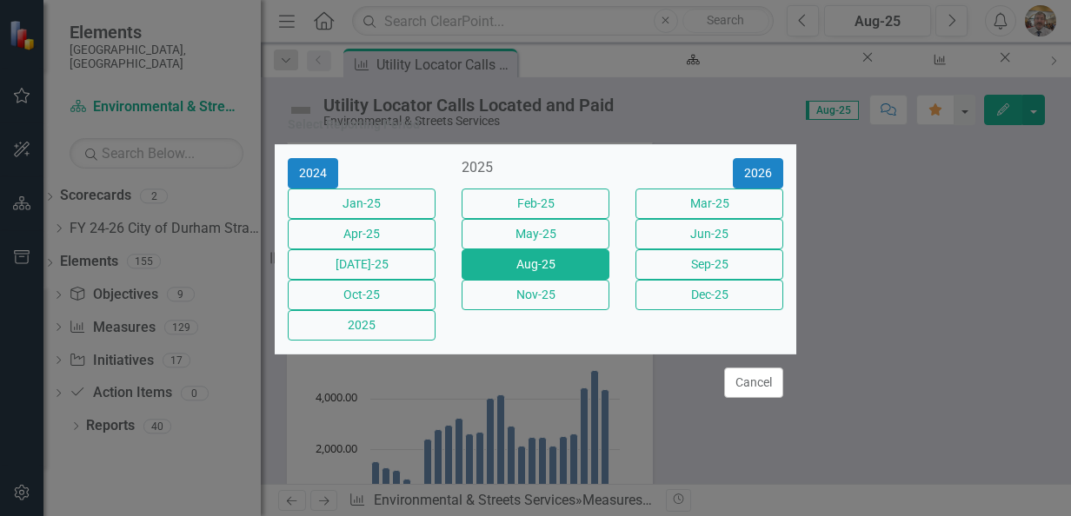
click at [865, 24] on div "Select Reporting Period 2024 2025 [DATE]-25 Feb-25 Mar-25 Apr-25 May-25 Jun-25 …" at bounding box center [535, 258] width 1071 height 516
click at [821, 24] on div "Select Reporting Period 2024 2025 [DATE]-25 Feb-25 Mar-25 Apr-25 May-25 Jun-25 …" at bounding box center [535, 258] width 1071 height 516
click at [815, 23] on div "Select Reporting Period 2024 2025 [DATE]-25 Feb-25 Mar-25 Apr-25 May-25 Jun-25 …" at bounding box center [535, 258] width 1071 height 516
click at [731, 398] on button "Cancel" at bounding box center [753, 383] width 59 height 30
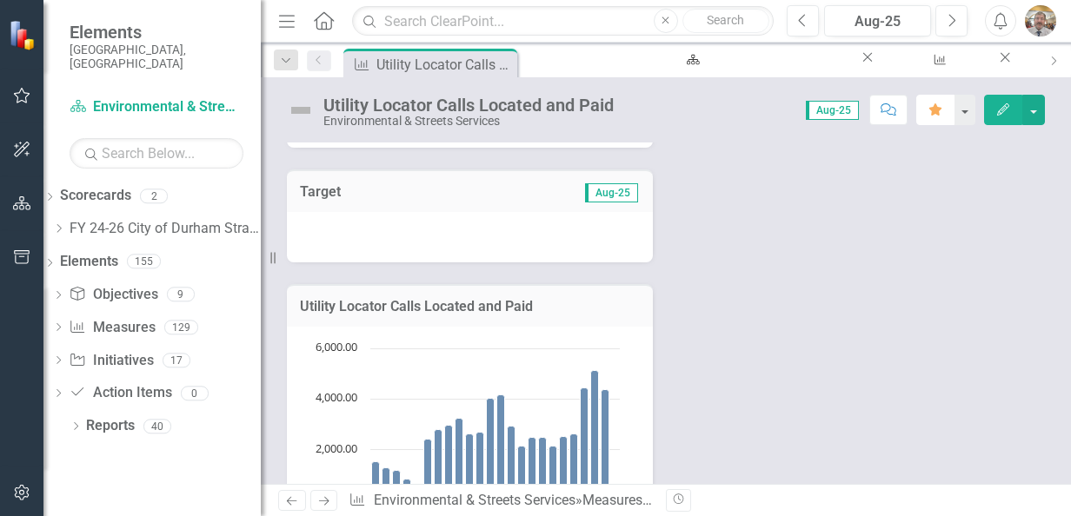
click at [937, 108] on icon "button" at bounding box center [935, 109] width 12 height 12
click at [1031, 111] on button "button" at bounding box center [1033, 110] width 23 height 30
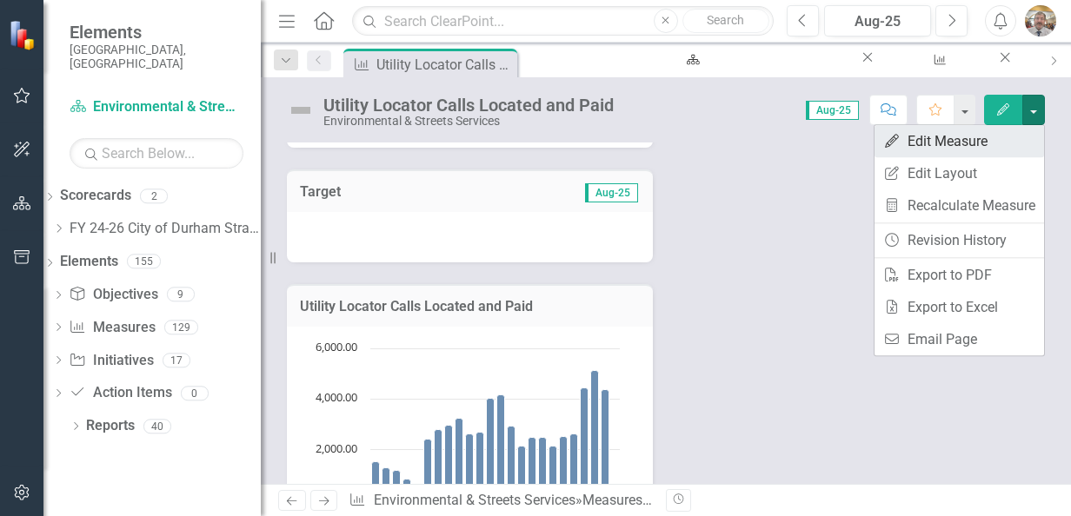
click at [984, 144] on link "Edit Edit Measure" at bounding box center [958, 141] width 169 height 32
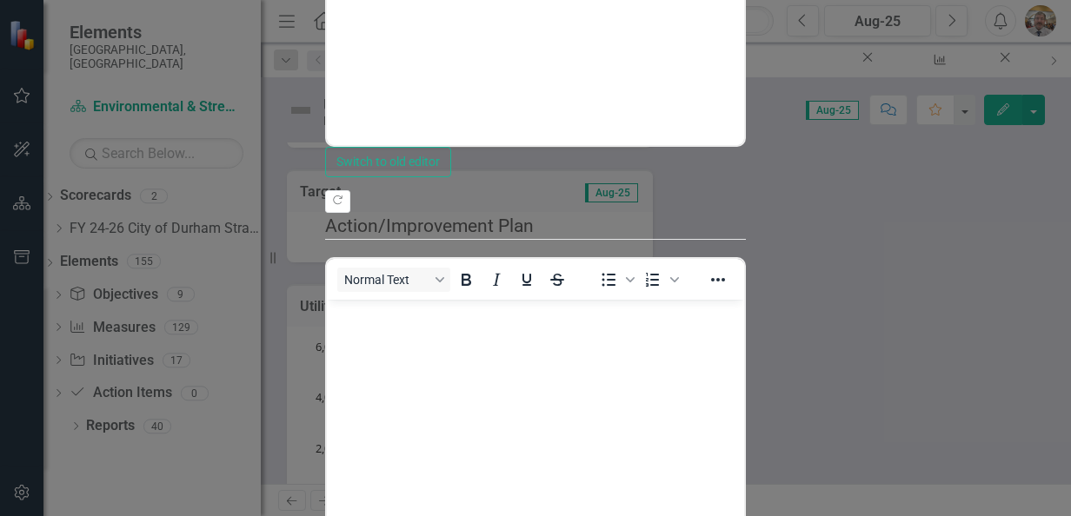
scroll to position [0, 0]
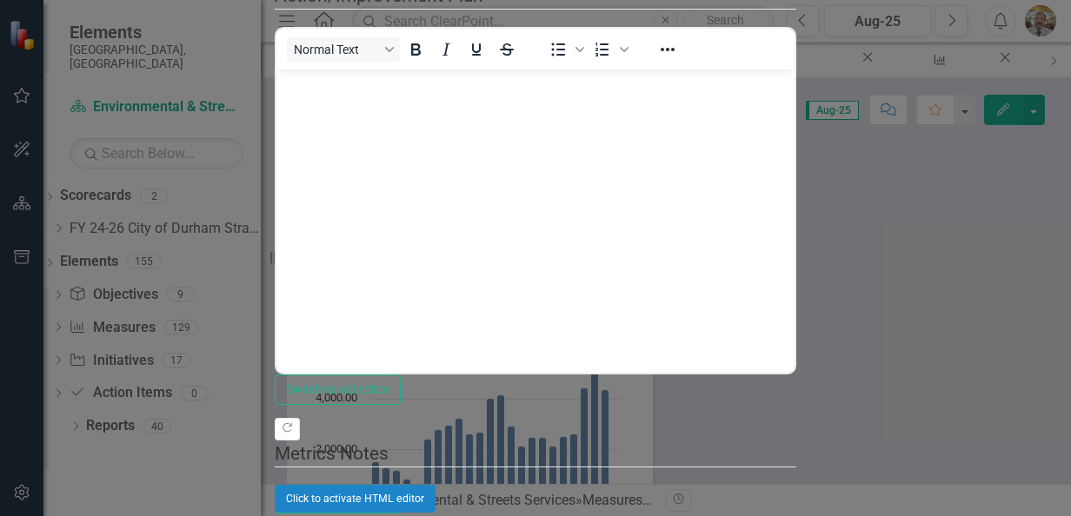
checkbox input "true"
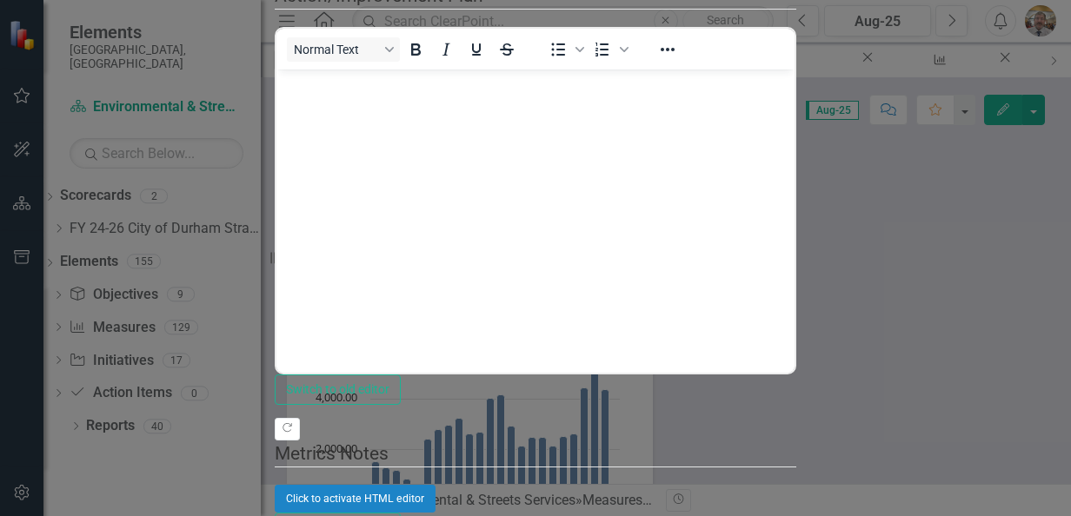
checkbox input "false"
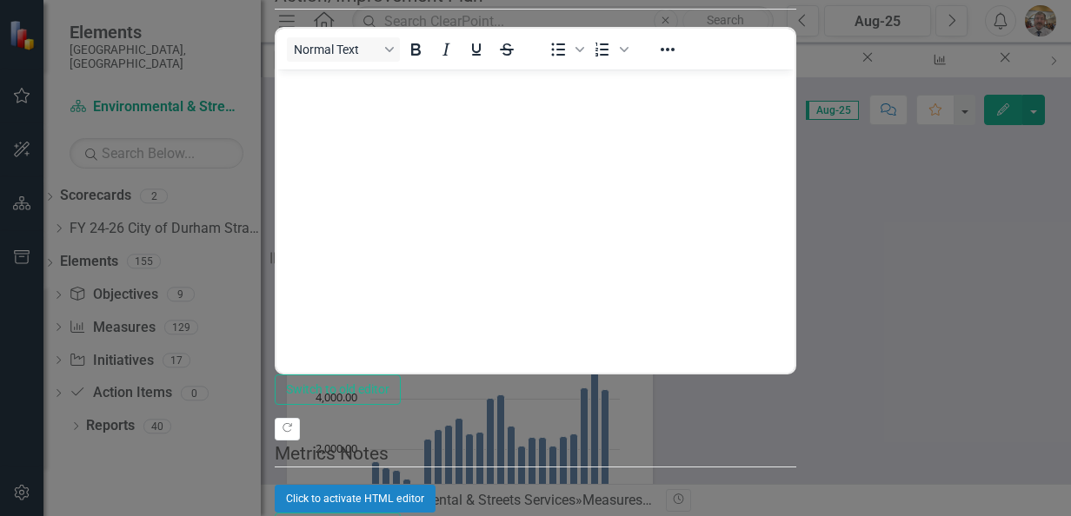
checkbox input "true"
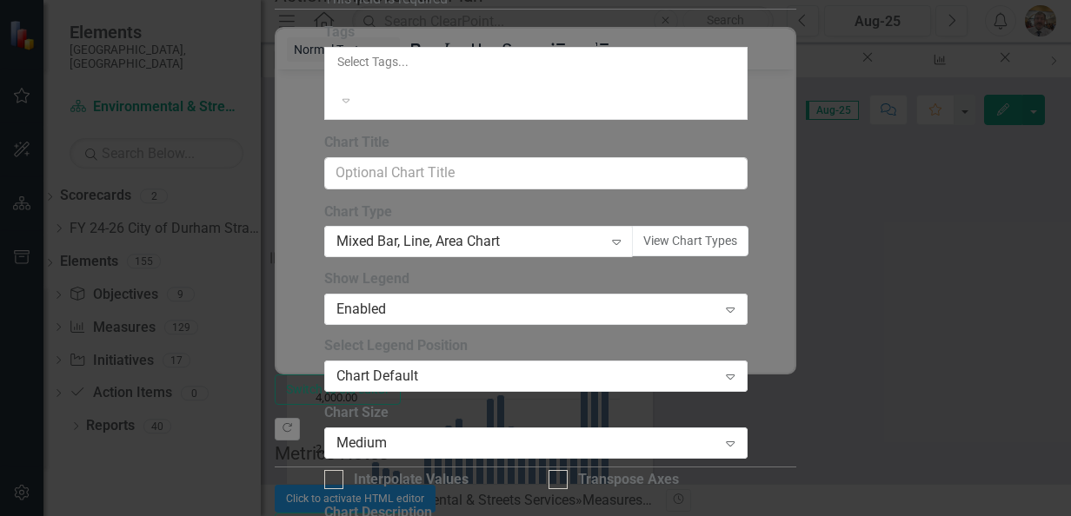
click at [350, 103] on icon at bounding box center [346, 101] width 8 height 4
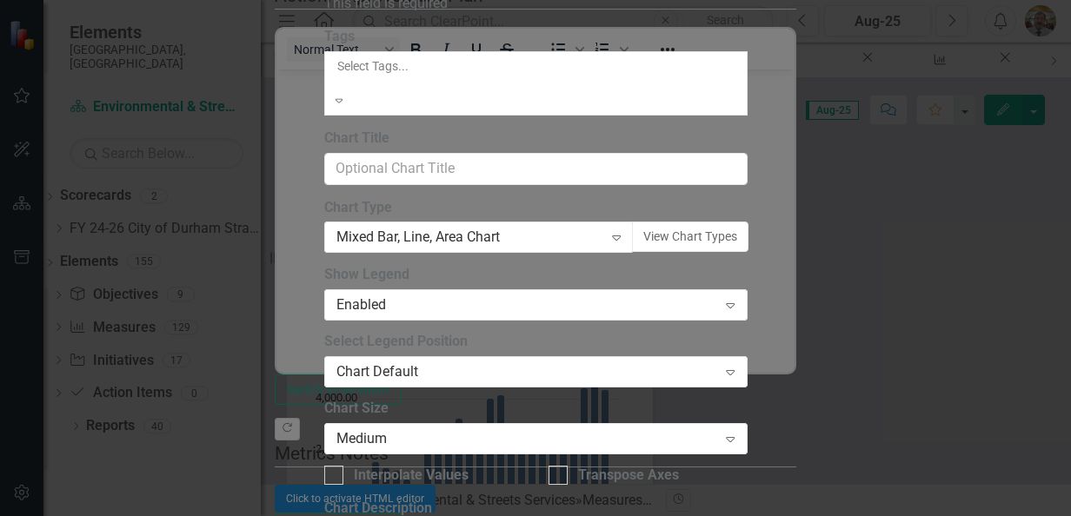
scroll to position [8, 0]
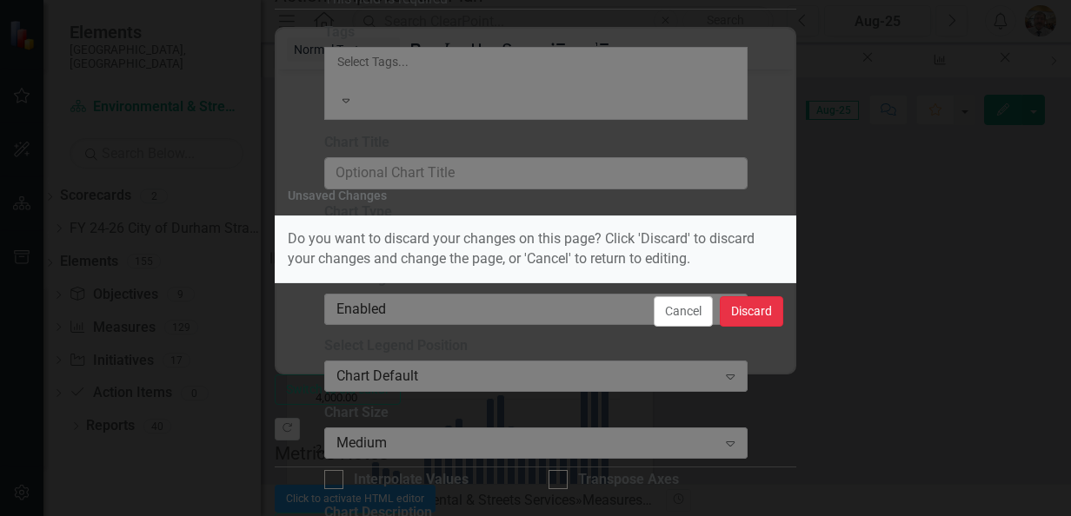
click at [754, 315] on button "Discard" at bounding box center [751, 311] width 63 height 30
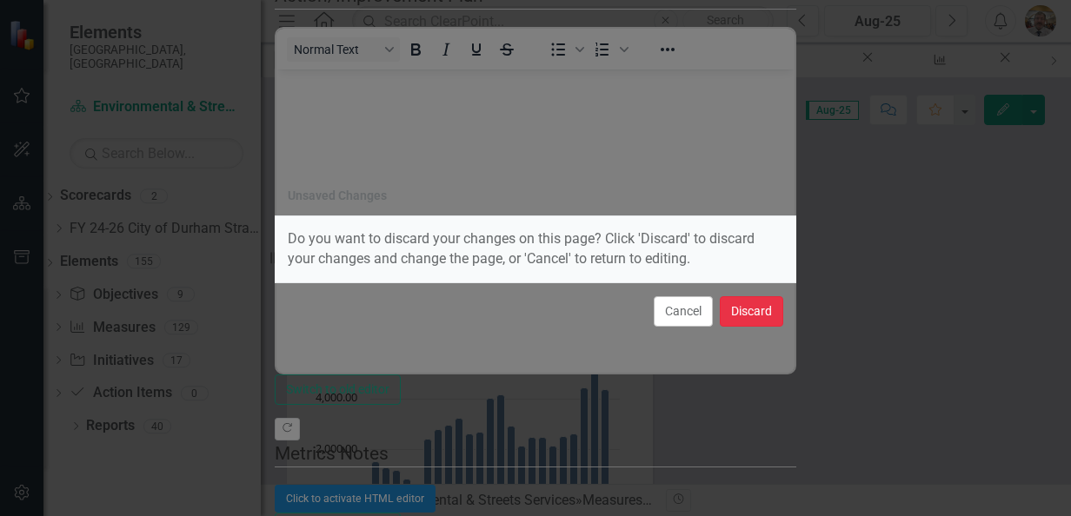
click at [745, 311] on button "Discard" at bounding box center [751, 311] width 63 height 30
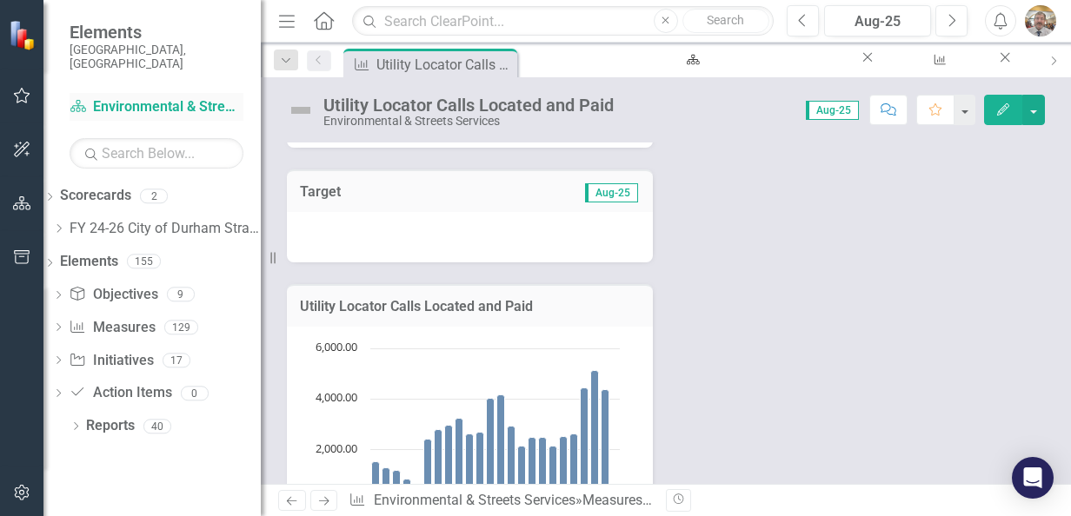
click at [166, 97] on link "Scorecard Environmental & Streets Services" at bounding box center [157, 107] width 174 height 20
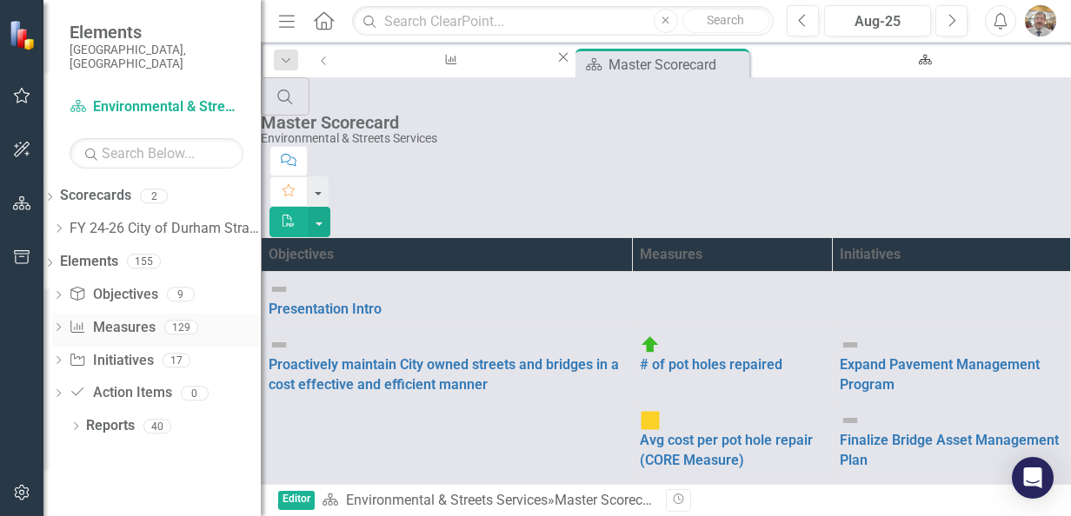
click at [132, 318] on link "Measure Measures" at bounding box center [112, 328] width 86 height 20
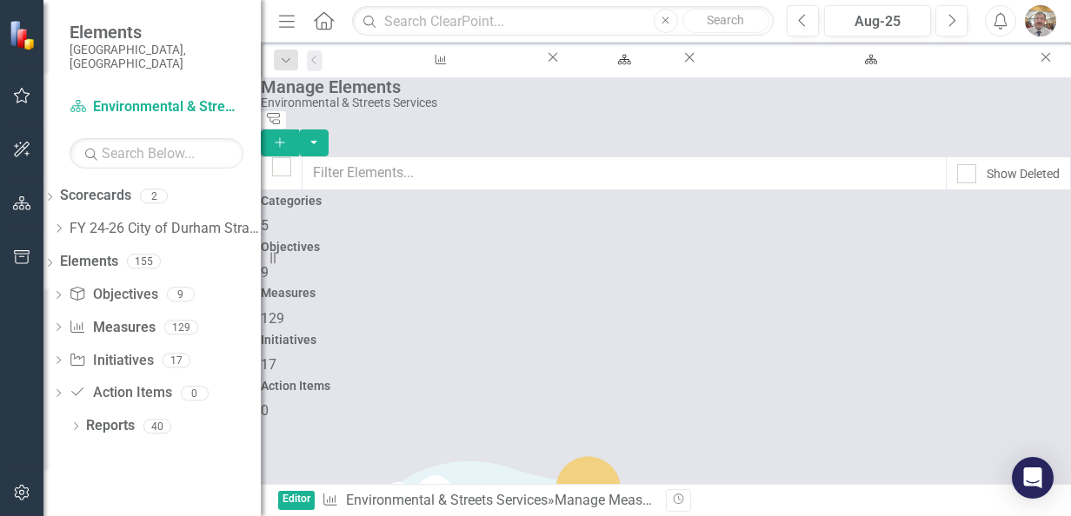
click at [304, 506] on span "Editor" at bounding box center [296, 501] width 37 height 20
click at [153, 351] on link "Initiative Initiatives" at bounding box center [111, 361] width 84 height 20
click at [138, 289] on link "Objective Objectives" at bounding box center [113, 295] width 89 height 20
click at [148, 353] on link "Initiative Initiatives" at bounding box center [111, 361] width 84 height 20
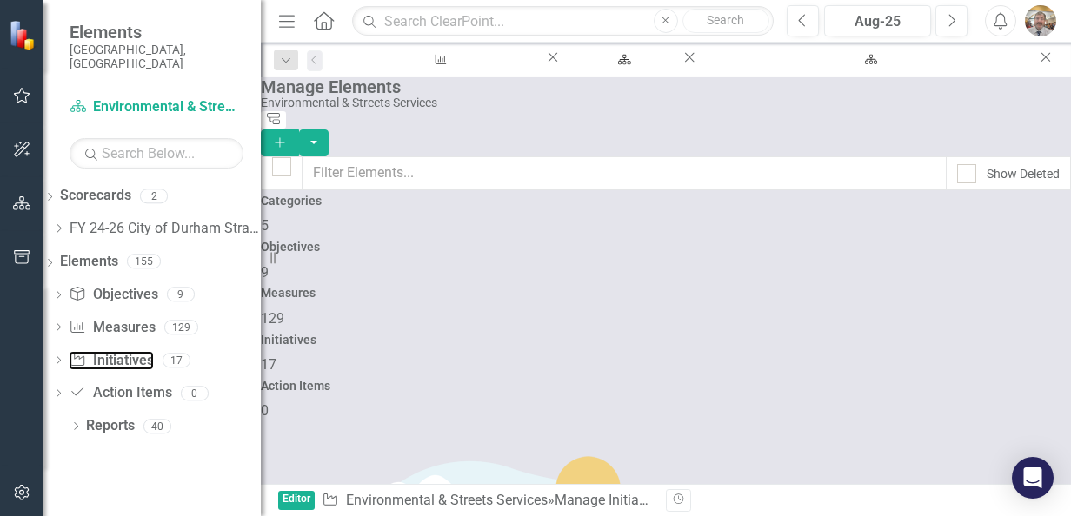
scroll to position [760, 0]
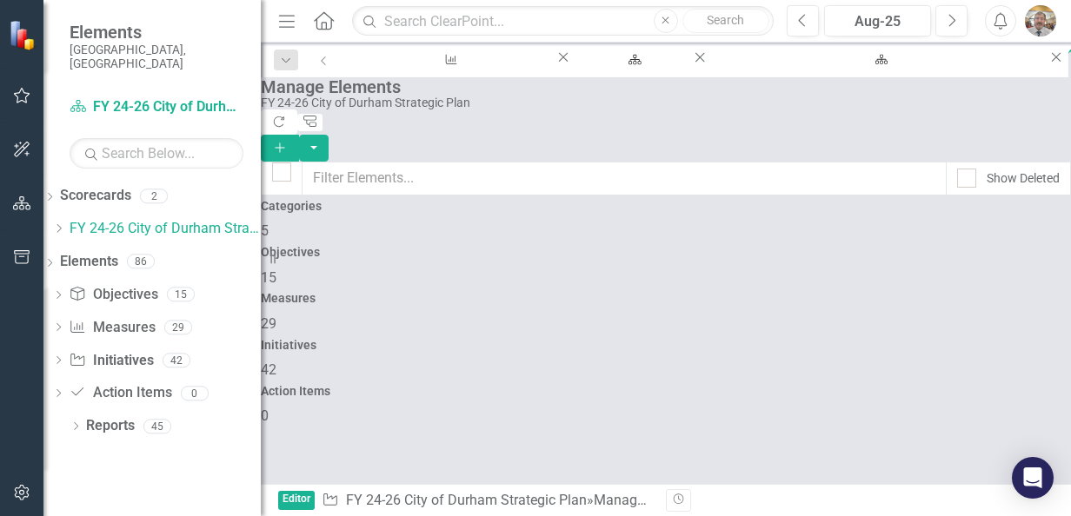
checkbox input "false"
click at [323, 20] on icon "Home" at bounding box center [323, 20] width 23 height 18
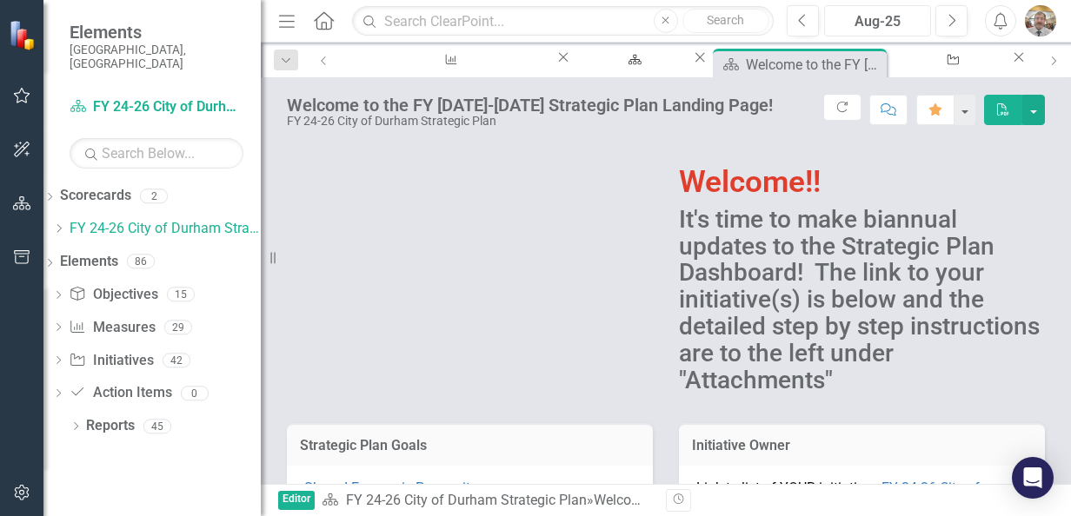
click at [879, 23] on div "Aug-25" at bounding box center [877, 21] width 95 height 21
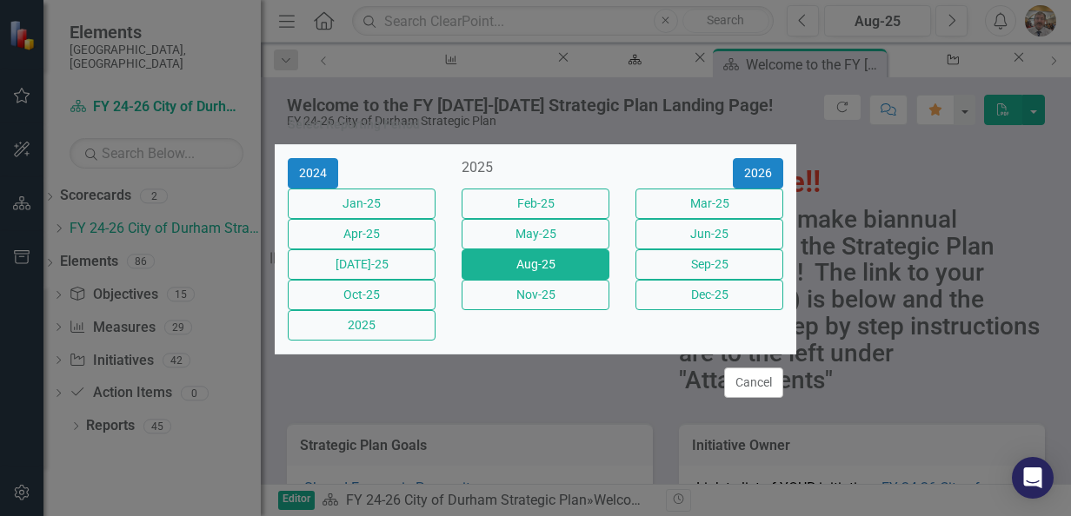
click at [941, 17] on div "Select Reporting Period 2024 2025 [DATE]-25 Feb-25 Mar-25 Apr-25 May-25 Jun-25 …" at bounding box center [535, 258] width 1071 height 516
click at [941, 18] on div "Select Reporting Period 2024 2025 [DATE]-25 Feb-25 Mar-25 Apr-25 May-25 Jun-25 …" at bounding box center [535, 258] width 1071 height 516
drag, startPoint x: 941, startPoint y: 18, endPoint x: 916, endPoint y: 92, distance: 78.1
click at [916, 92] on div "Select Reporting Period 2024 2025 [DATE]-25 Feb-25 Mar-25 Apr-25 May-25 Jun-25 …" at bounding box center [535, 258] width 1071 height 516
click at [1032, 27] on div "Select Reporting Period 2024 2025 [DATE]-25 Feb-25 Mar-25 Apr-25 May-25 Jun-25 …" at bounding box center [535, 258] width 1071 height 516
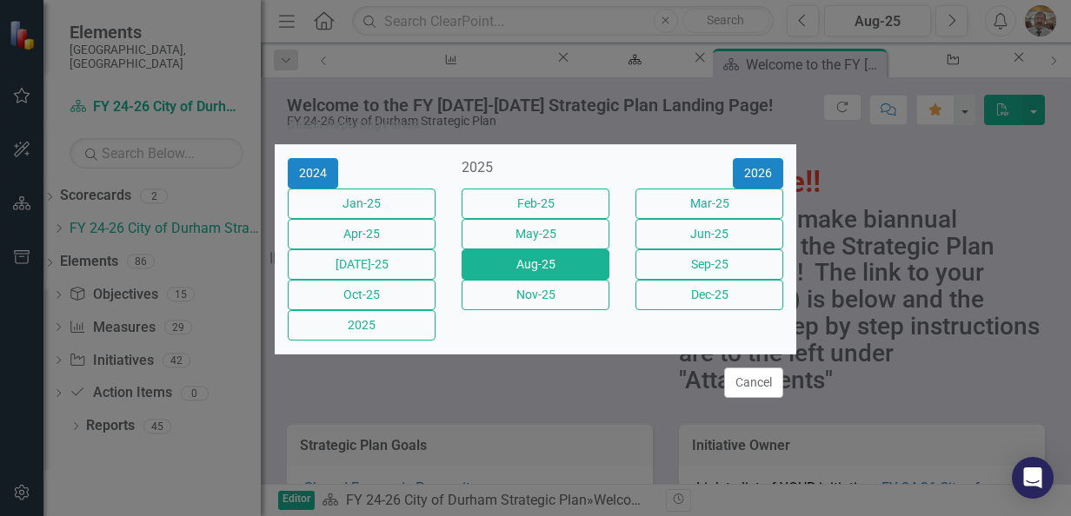
drag, startPoint x: 846, startPoint y: 167, endPoint x: 833, endPoint y: 158, distance: 15.7
click at [845, 163] on div "Select Reporting Period 2024 2025 [DATE]-25 Feb-25 Mar-25 Apr-25 May-25 Jun-25 …" at bounding box center [535, 258] width 1071 height 516
click at [740, 398] on button "Cancel" at bounding box center [753, 383] width 59 height 30
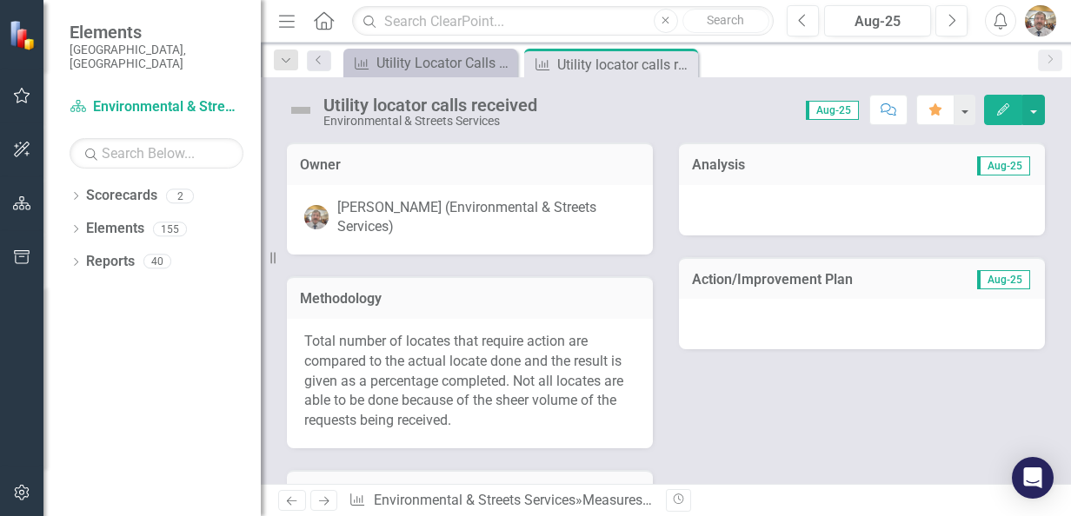
click at [996, 110] on button "Edit" at bounding box center [1003, 110] width 38 height 30
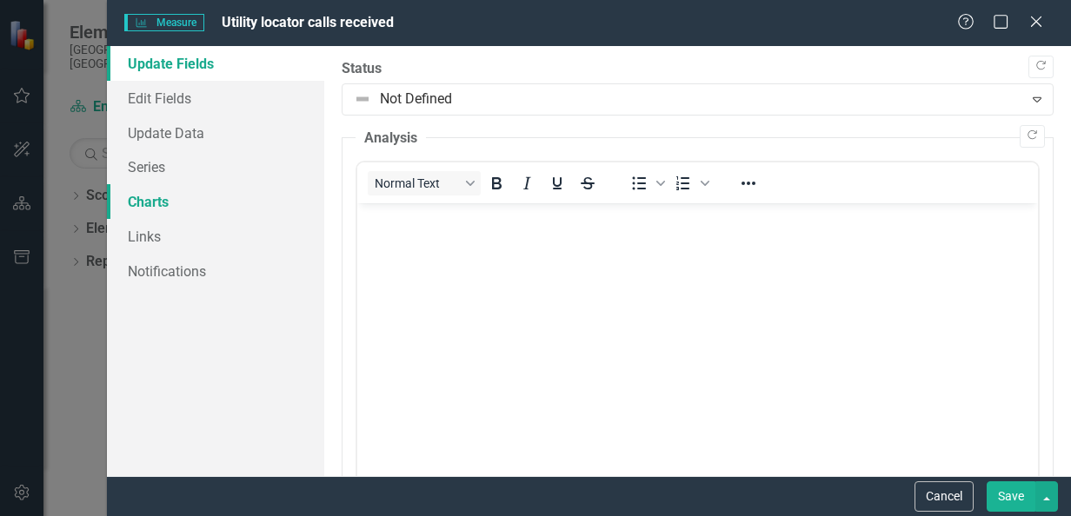
click at [186, 204] on link "Charts" at bounding box center [215, 201] width 217 height 35
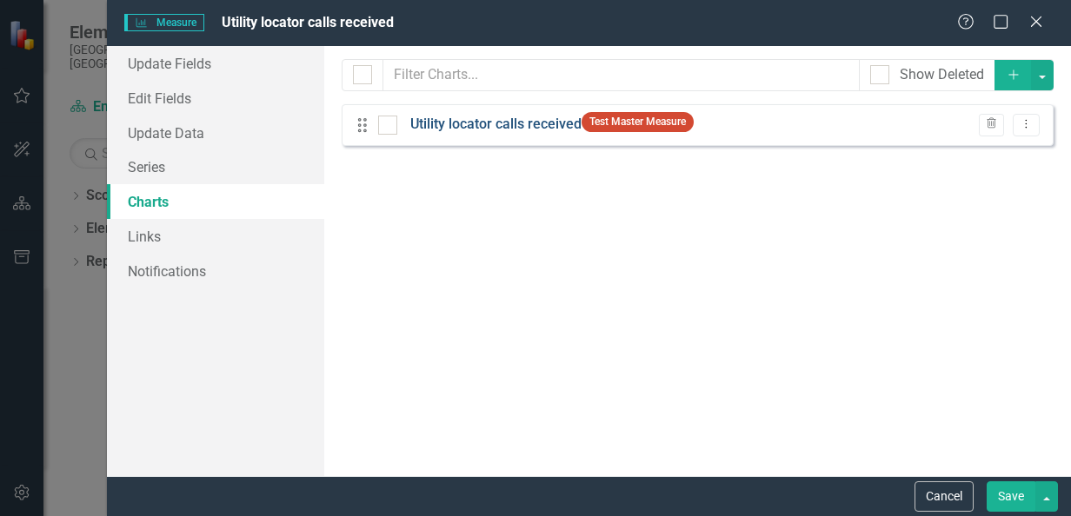
click at [504, 119] on link "Utility locator calls received" at bounding box center [495, 125] width 171 height 20
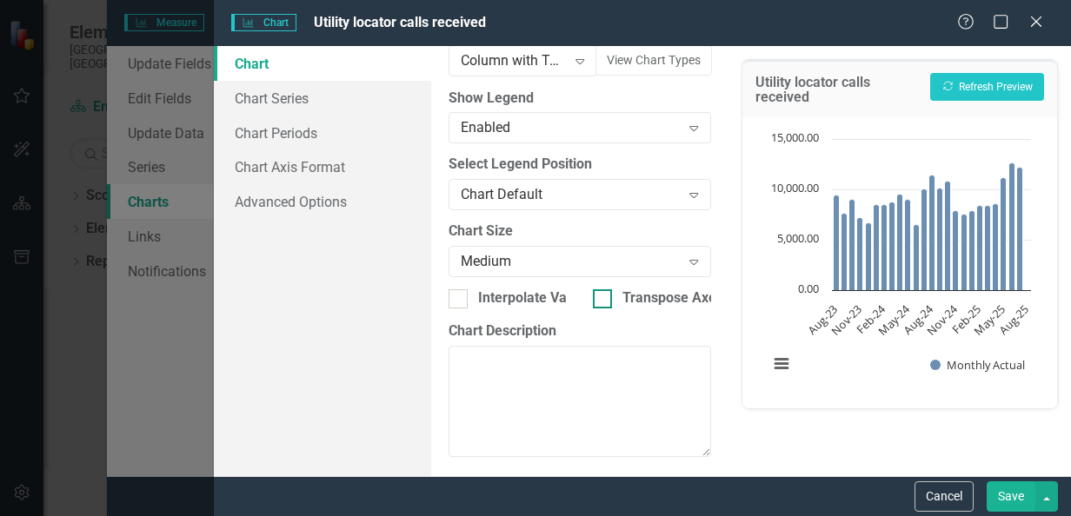
scroll to position [278, 0]
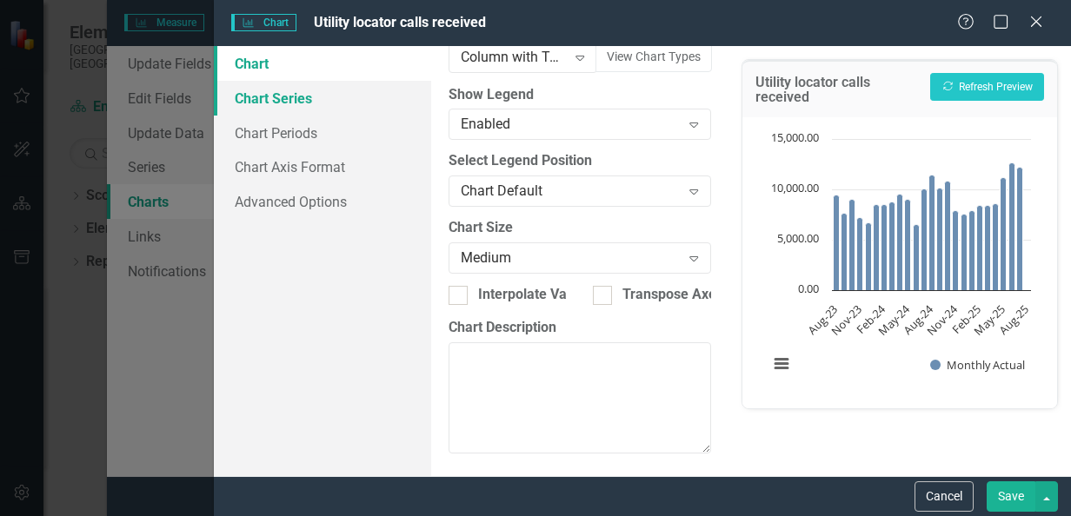
click at [304, 100] on link "Chart Series" at bounding box center [322, 98] width 217 height 35
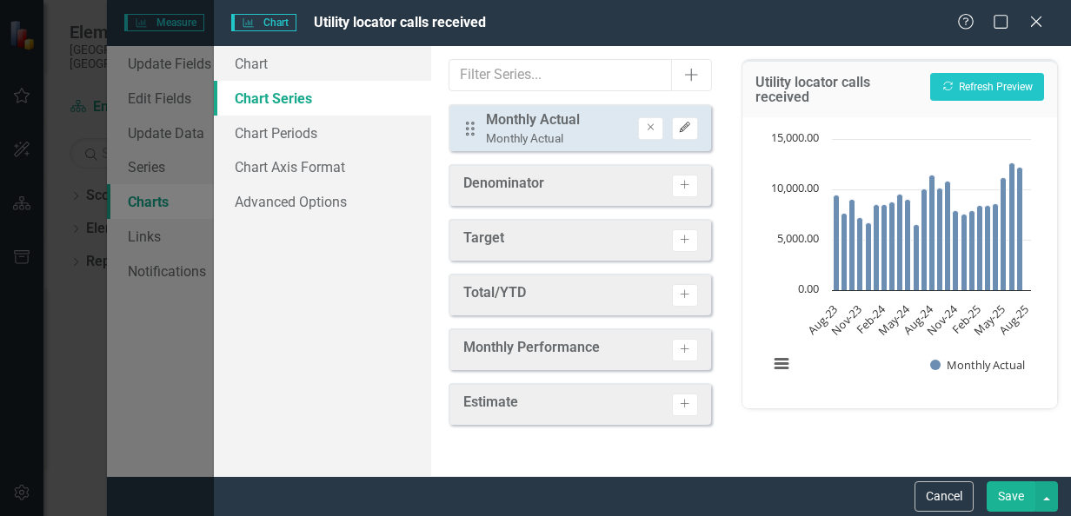
click at [677, 130] on button "Edit" at bounding box center [684, 128] width 25 height 23
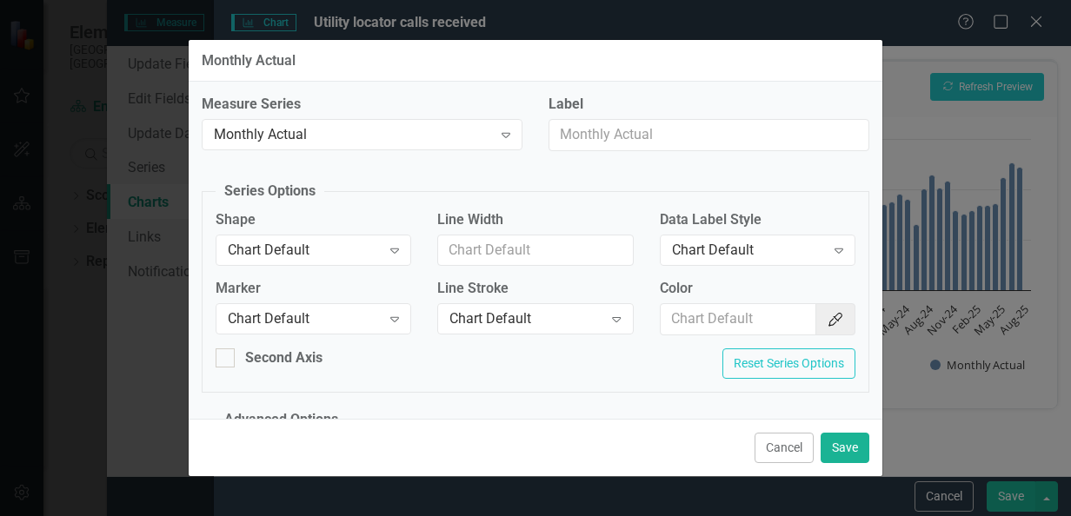
scroll to position [96, 0]
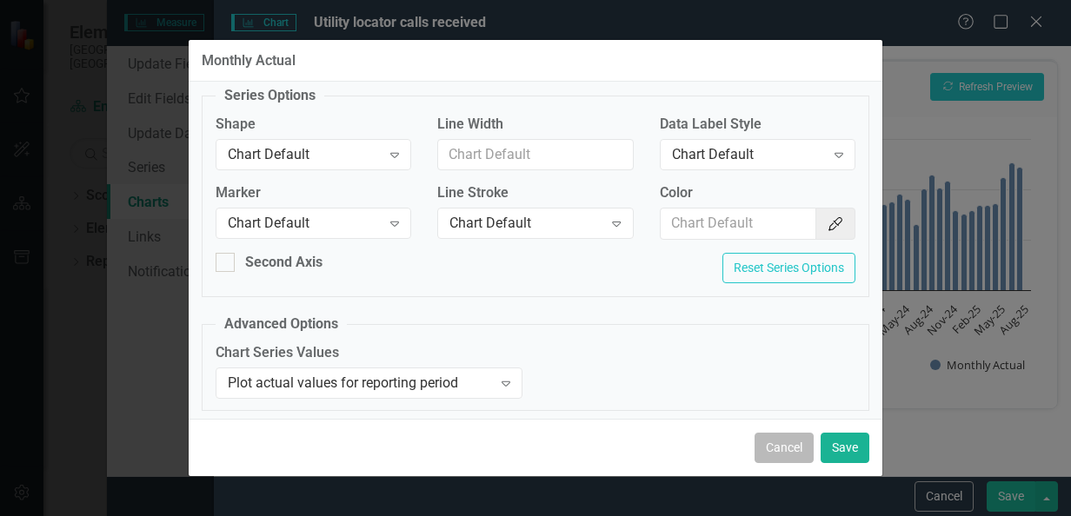
click at [787, 453] on button "Cancel" at bounding box center [783, 448] width 59 height 30
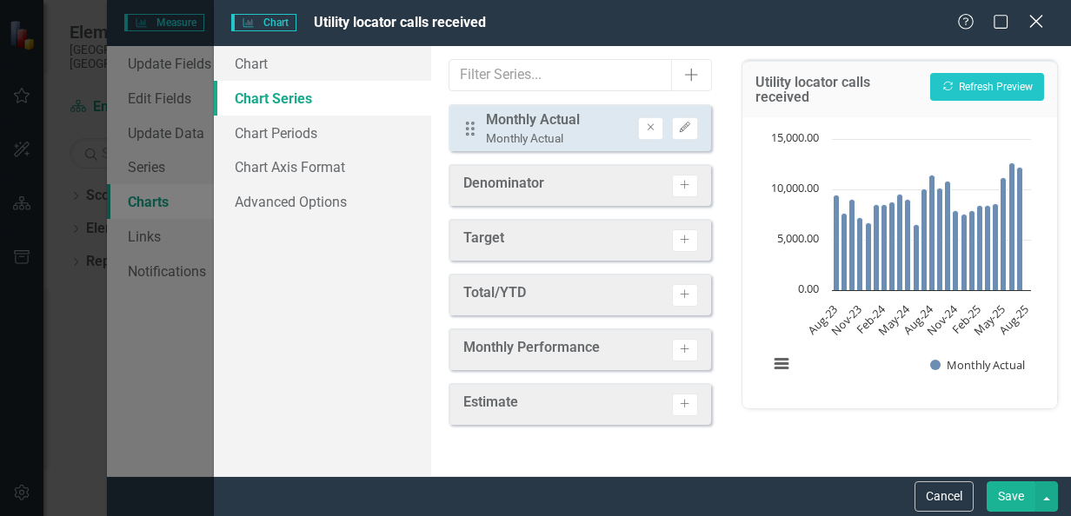
click at [1029, 14] on icon "Close" at bounding box center [1036, 21] width 22 height 17
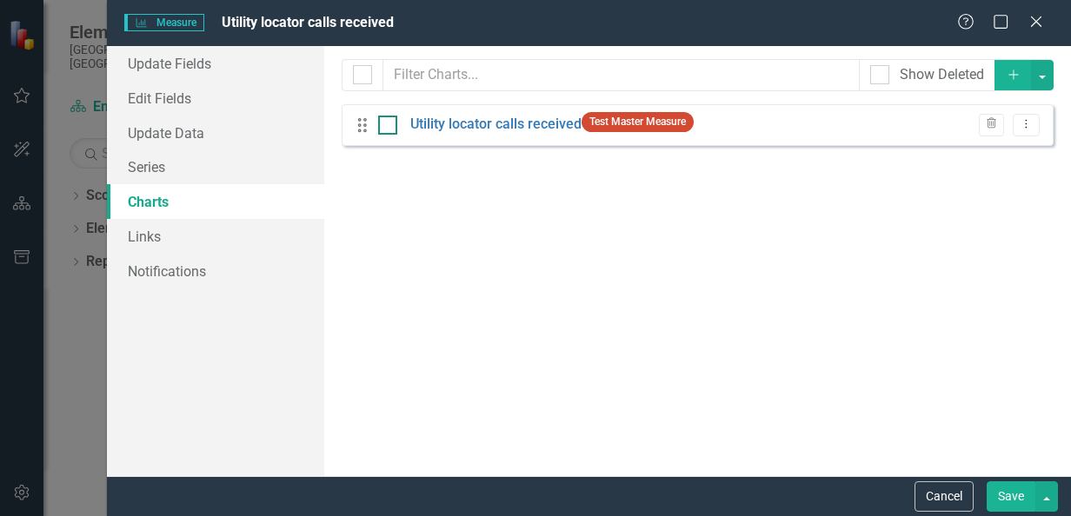
click at [383, 131] on div at bounding box center [387, 125] width 19 height 19
click at [383, 127] on input "checkbox" at bounding box center [383, 121] width 11 height 11
checkbox input "true"
click at [477, 125] on link "Utility locator calls received" at bounding box center [495, 125] width 171 height 20
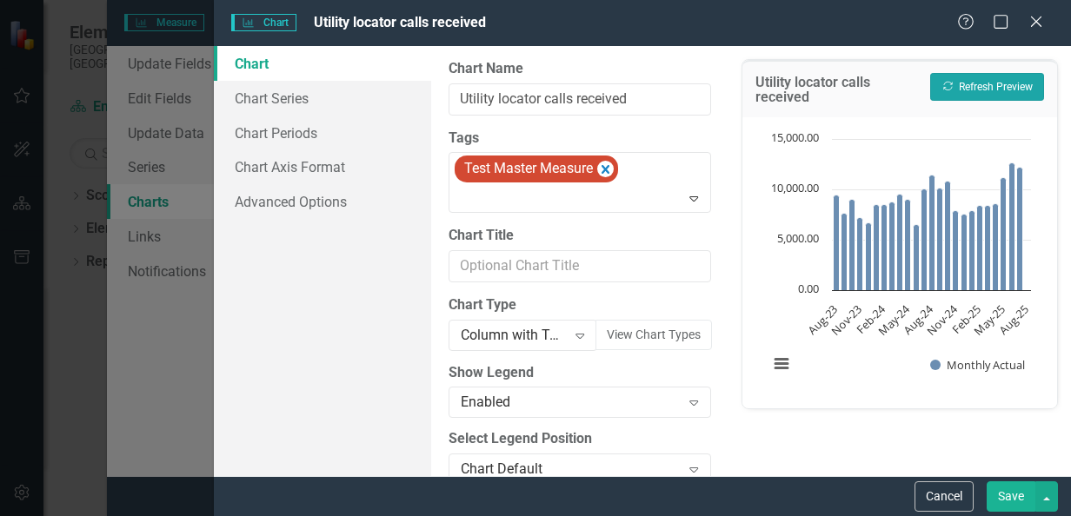
click at [955, 76] on button "Recalculate Refresh Preview" at bounding box center [987, 87] width 114 height 28
click at [304, 106] on link "Chart Series" at bounding box center [322, 98] width 217 height 35
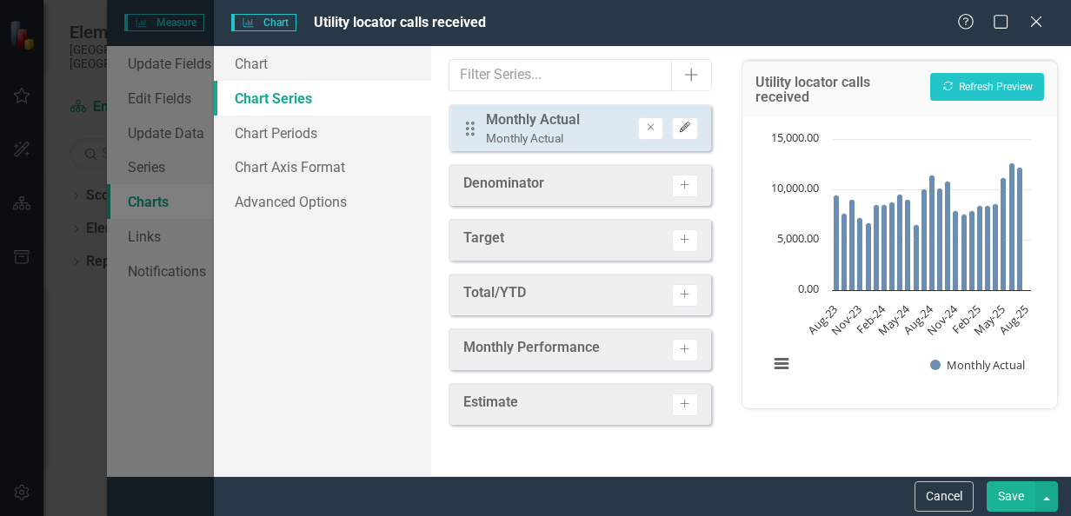
click at [695, 123] on button "Edit" at bounding box center [684, 128] width 25 height 23
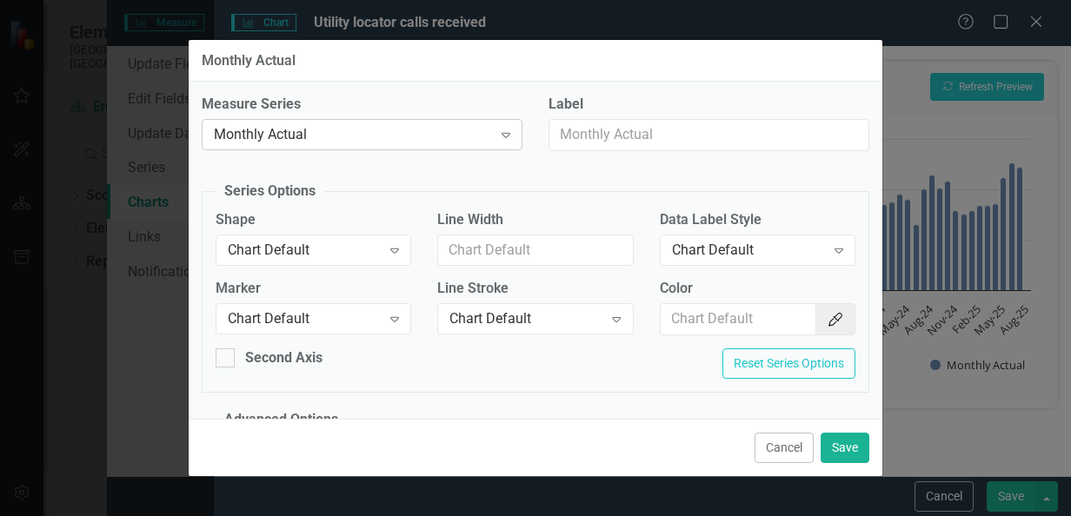
click at [501, 139] on icon "Expand" at bounding box center [505, 135] width 17 height 14
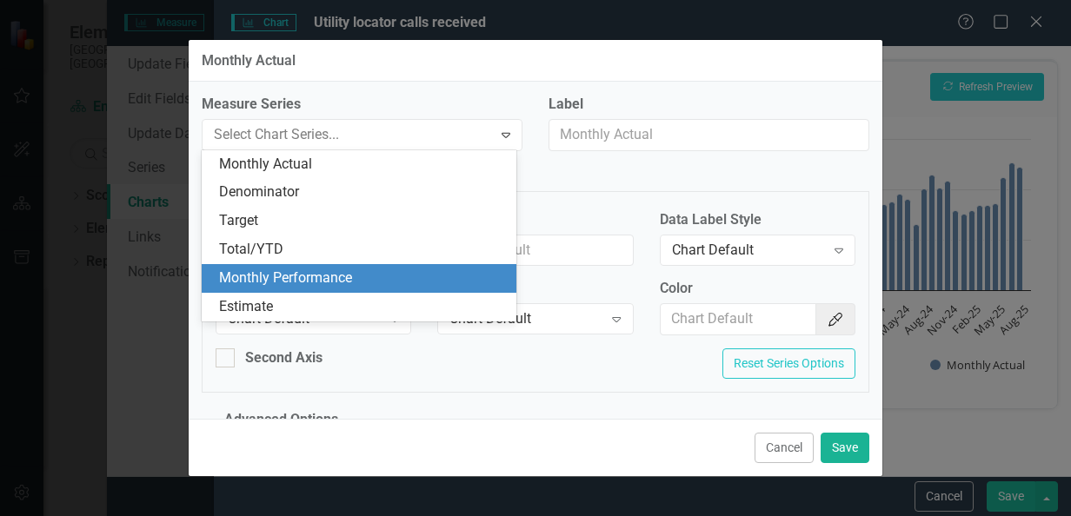
click at [405, 274] on div "Monthly Performance" at bounding box center [362, 279] width 287 height 20
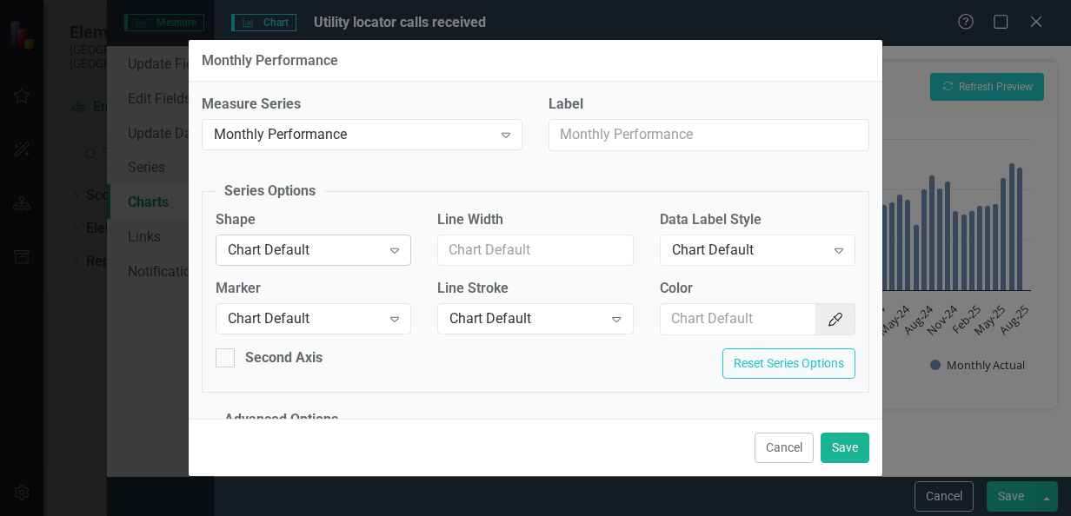
click at [392, 249] on icon "Expand" at bounding box center [394, 250] width 17 height 14
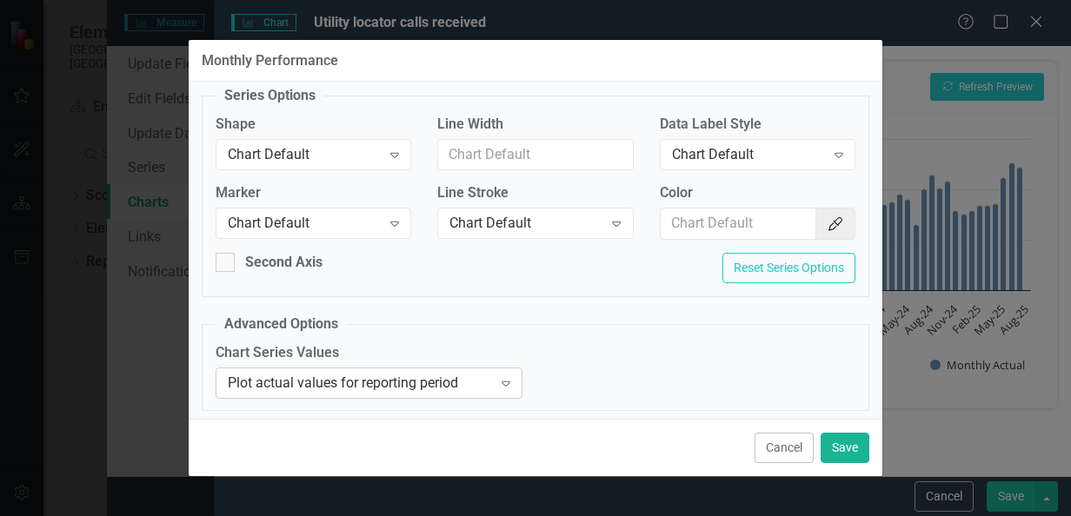
click at [502, 386] on icon "Expand" at bounding box center [505, 383] width 17 height 14
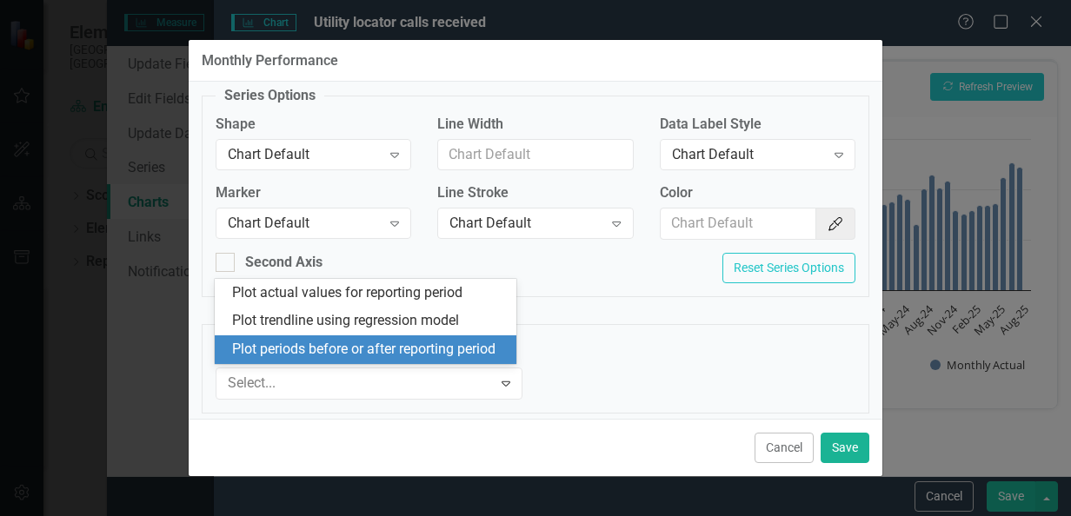
click at [537, 335] on fieldset "Advanced Options Chart Series Values 3 results available. Use Up and Down to ch…" at bounding box center [535, 364] width 667 height 99
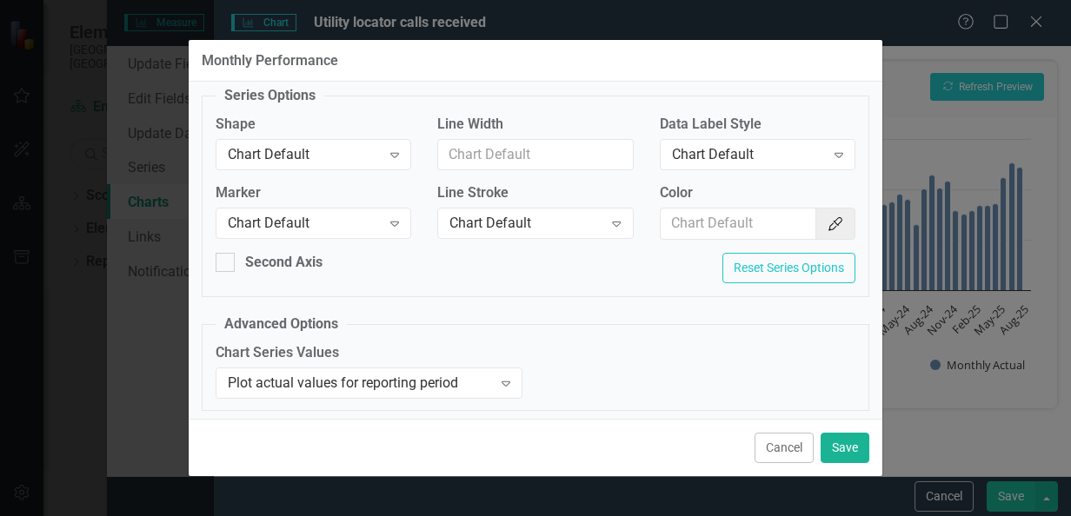
scroll to position [0, 0]
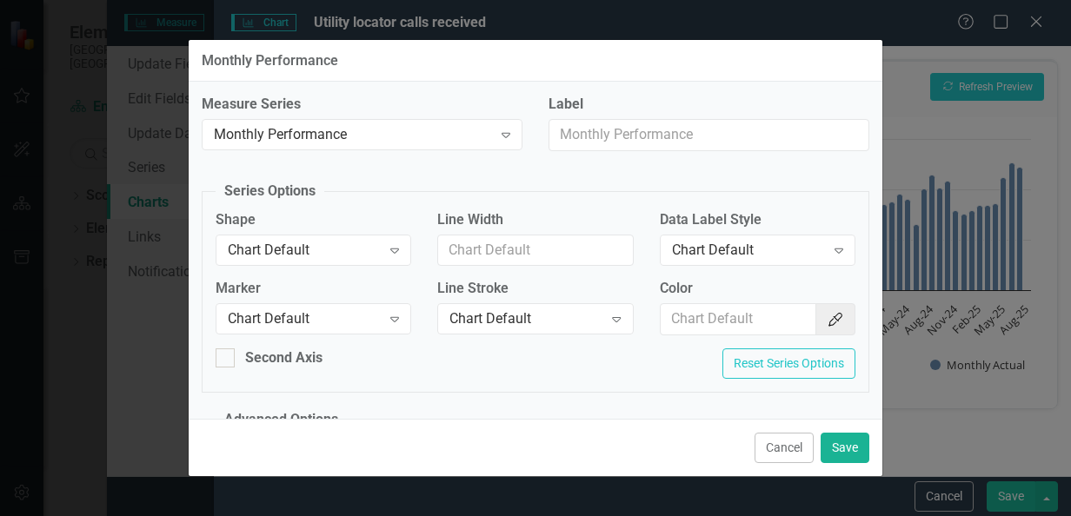
click at [796, 444] on button "Cancel" at bounding box center [783, 448] width 59 height 30
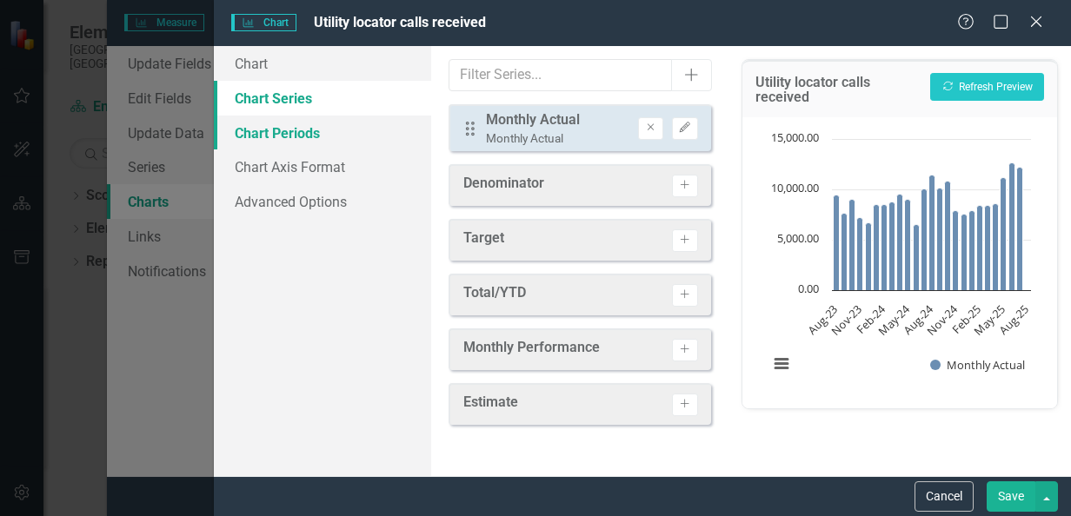
click at [243, 126] on link "Chart Periods" at bounding box center [322, 133] width 217 height 35
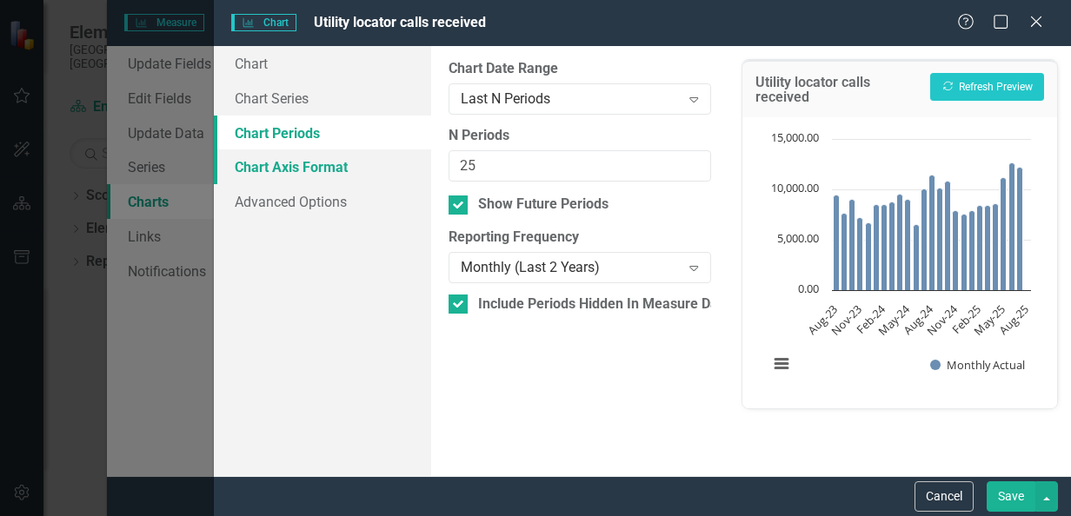
click at [272, 157] on link "Chart Axis Format" at bounding box center [322, 166] width 217 height 35
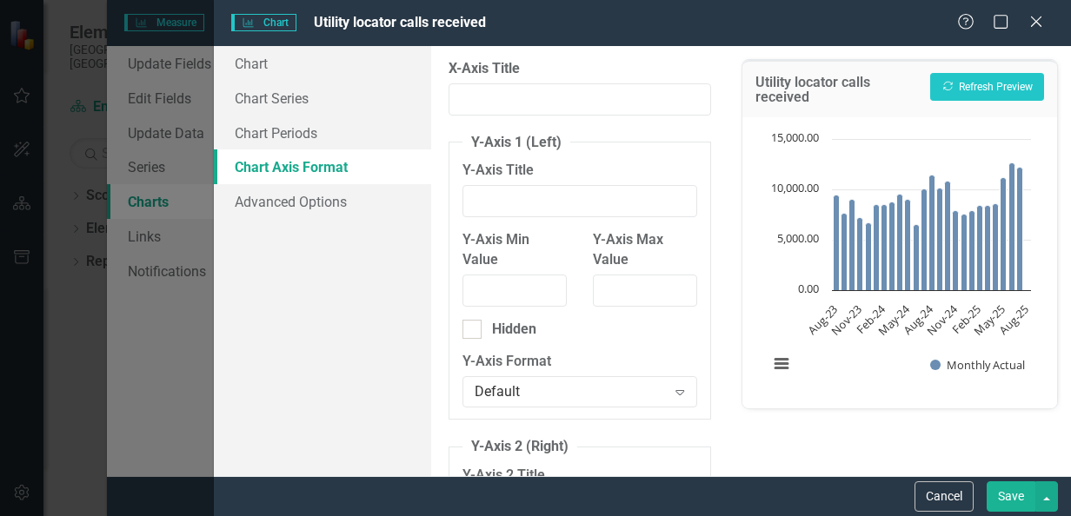
click at [227, 226] on div "Chart Chart Series Chart Periods Chart Axis Format Advanced Options" at bounding box center [322, 261] width 217 height 430
click at [200, 113] on div "Charts Chart Utility locator calls received Help Maximize Close Chart Chart Ser…" at bounding box center [535, 258] width 1071 height 516
click at [205, 89] on div "Charts Chart Utility locator calls received Help Maximize Close Chart Chart Ser…" at bounding box center [535, 258] width 1071 height 516
